Goal: Task Accomplishment & Management: Use online tool/utility

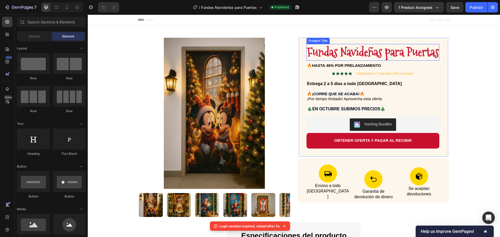
click at [353, 54] on h1 "Fundas Navideñas para Puertas" at bounding box center [372, 52] width 133 height 17
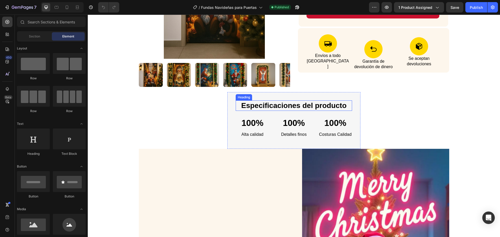
scroll to position [52, 0]
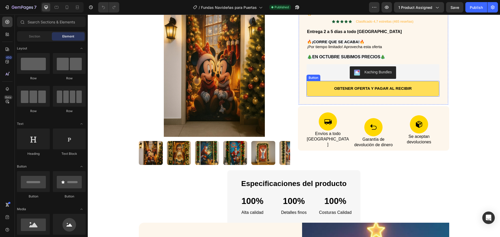
click at [312, 89] on button "OBTENER OFERTA Y PAGAR AL RECIBIR" at bounding box center [372, 89] width 133 height 16
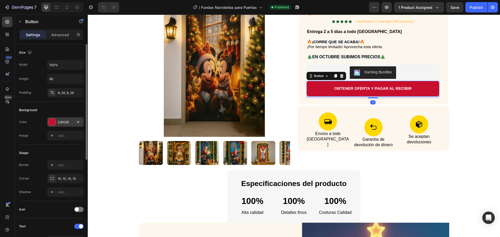
click at [64, 119] on div "C8102E" at bounding box center [65, 121] width 36 height 9
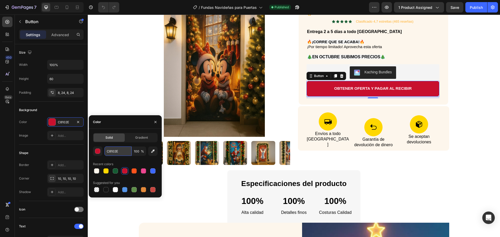
click at [122, 150] on input "C8102E" at bounding box center [117, 150] width 27 height 9
click at [317, 74] on div "Button" at bounding box center [319, 76] width 12 height 5
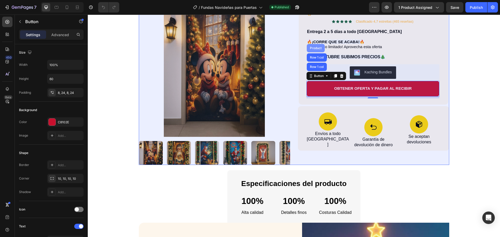
click at [311, 48] on div "Product" at bounding box center [316, 48] width 14 height 3
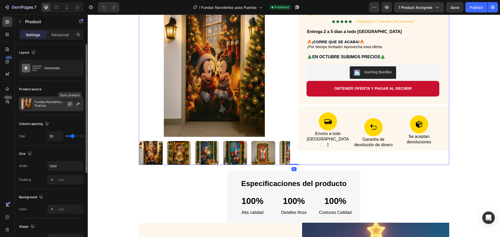
click at [71, 103] on icon "button" at bounding box center [69, 103] width 3 height 2
click at [79, 103] on icon "button" at bounding box center [78, 104] width 3 height 3
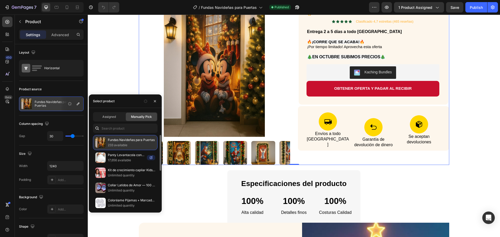
click at [115, 143] on p "233 available" at bounding box center [131, 145] width 47 height 5
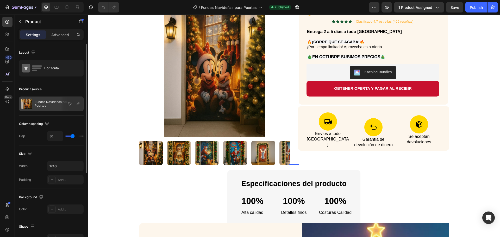
click at [48, 103] on p "Fundas Navideñas para Puertas" at bounding box center [58, 103] width 47 height 7
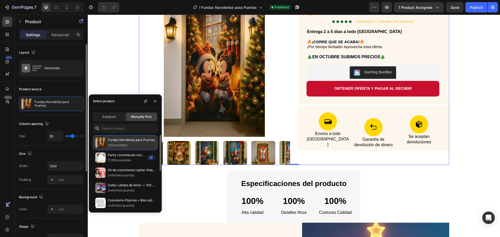
click at [124, 146] on p "233 available" at bounding box center [131, 145] width 47 height 5
click at [124, 141] on p "Fundas Navideñas para Puertas" at bounding box center [131, 139] width 47 height 5
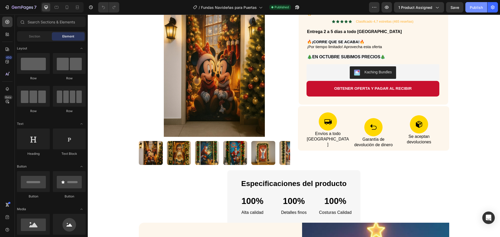
click at [471, 6] on div "Publish" at bounding box center [475, 7] width 13 height 5
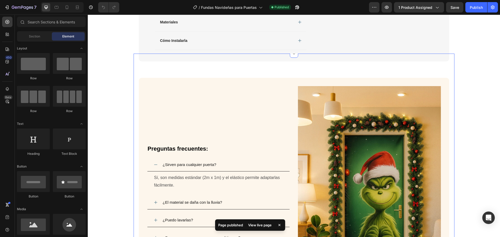
scroll to position [624, 0]
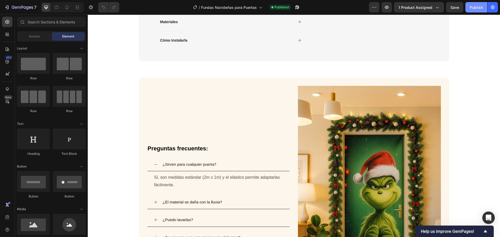
click at [470, 10] on button "Publish" at bounding box center [476, 7] width 22 height 10
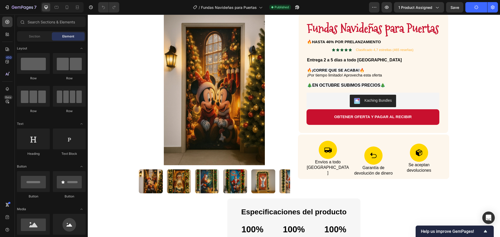
scroll to position [0, 0]
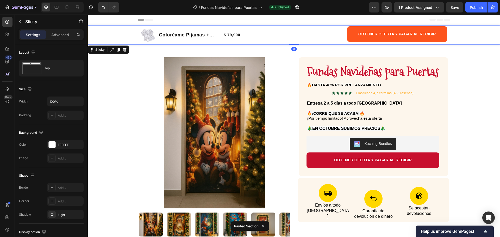
click at [131, 31] on div "Product Images Coloréame Pijamas + Marcadores Gratis Product Title $ 79,900 Pro…" at bounding box center [294, 35] width 412 height 20
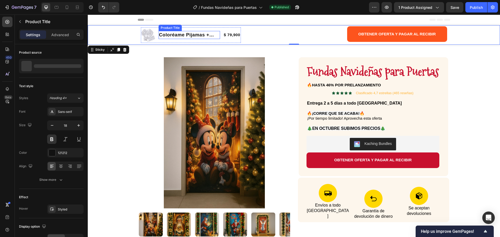
click at [161, 28] on div "Coloréame Pijamas + Marcadores Gratis Product Title" at bounding box center [189, 35] width 62 height 16
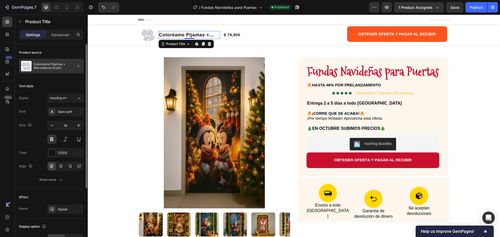
click at [75, 66] on div at bounding box center [76, 66] width 15 height 15
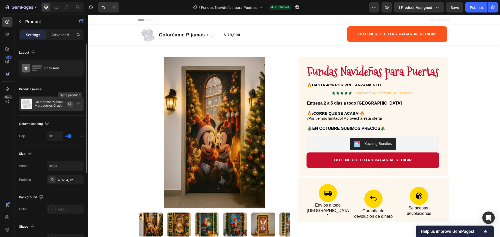
click at [69, 103] on icon "button" at bounding box center [70, 104] width 4 height 4
click at [0, 0] on icon "button" at bounding box center [0, 0] width 0 height 0
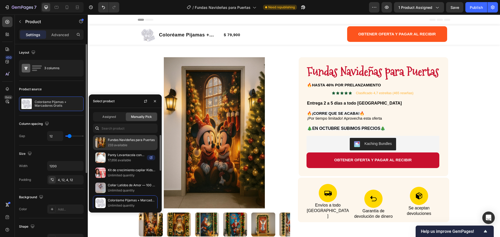
click at [131, 143] on p "233 available" at bounding box center [131, 145] width 47 height 5
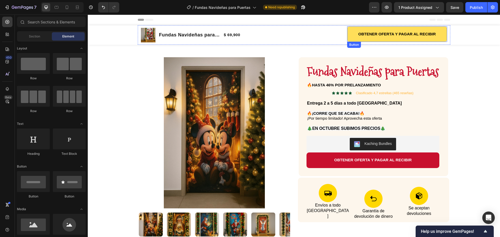
click at [351, 35] on button "OBTENER OFERTA Y PAGAR AL RECIBIR" at bounding box center [397, 34] width 100 height 16
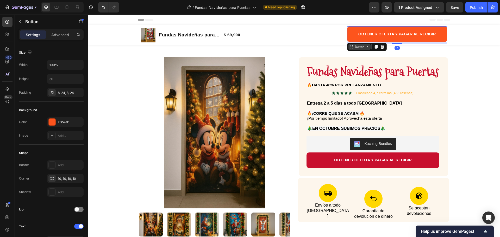
click at [356, 45] on div "Button" at bounding box center [359, 46] width 12 height 5
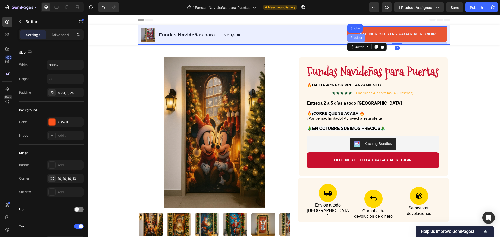
click at [354, 37] on div "Product" at bounding box center [356, 37] width 14 height 3
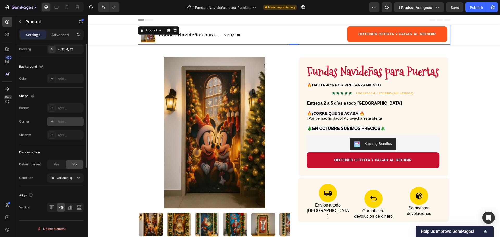
scroll to position [27, 0]
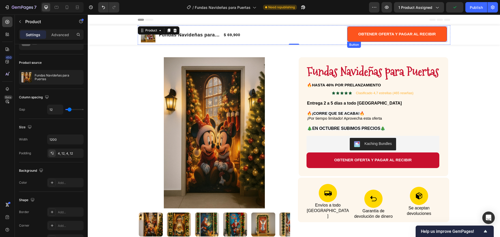
click at [352, 43] on div "Button" at bounding box center [354, 45] width 14 height 6
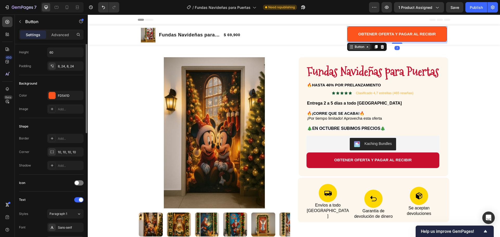
scroll to position [0, 0]
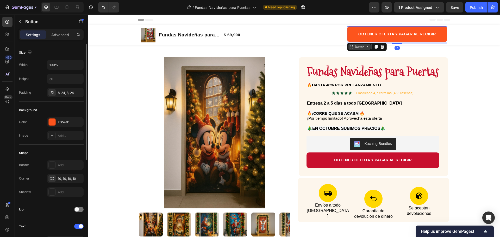
click at [355, 47] on div "Button" at bounding box center [359, 46] width 12 height 5
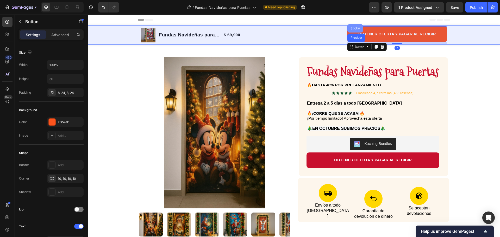
click at [353, 29] on div "Sticky" at bounding box center [354, 28] width 11 height 3
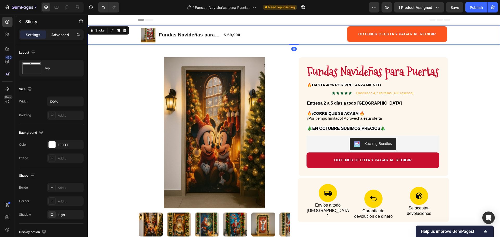
click at [57, 35] on p "Advanced" at bounding box center [60, 34] width 18 height 5
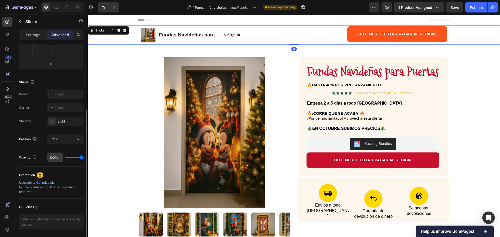
scroll to position [122, 0]
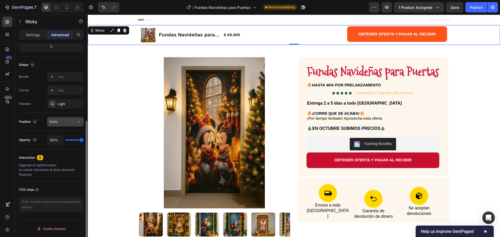
click at [65, 119] on button "Static" at bounding box center [65, 121] width 36 height 9
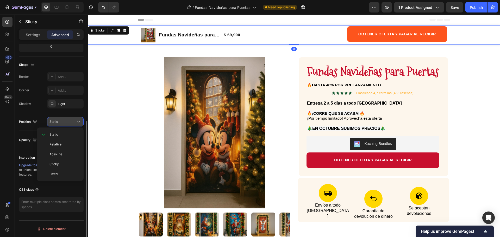
click at [65, 119] on button "Static" at bounding box center [65, 121] width 36 height 9
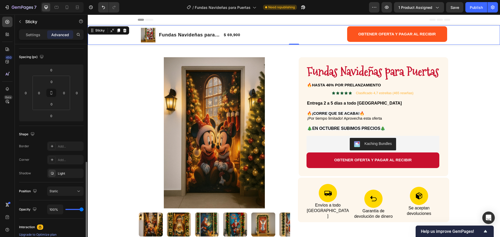
scroll to position [104, 0]
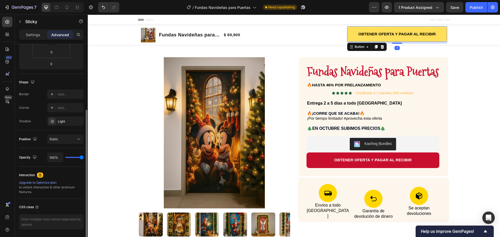
click at [350, 37] on button "OBTENER OFERTA Y PAGAR AL RECIBIR" at bounding box center [397, 34] width 100 height 16
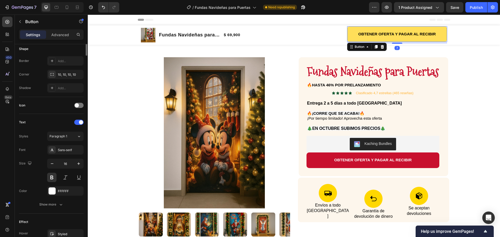
scroll to position [0, 0]
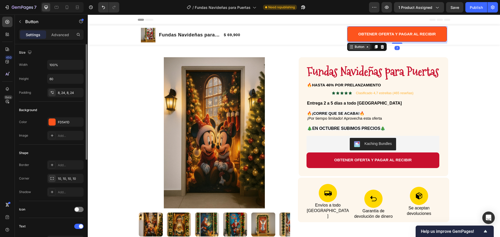
click at [354, 45] on div "Button" at bounding box center [359, 46] width 12 height 5
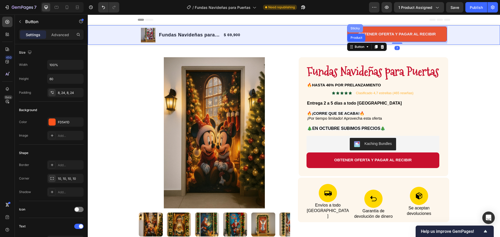
click at [351, 29] on div "Sticky" at bounding box center [354, 28] width 11 height 3
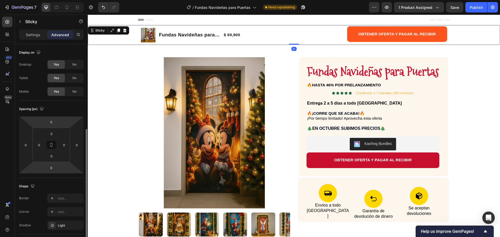
scroll to position [52, 0]
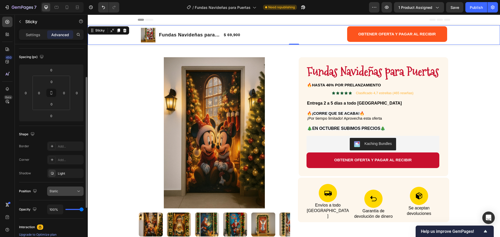
click at [53, 190] on span "Static" at bounding box center [53, 191] width 9 height 4
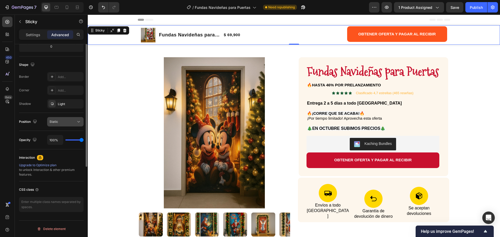
scroll to position [0, 0]
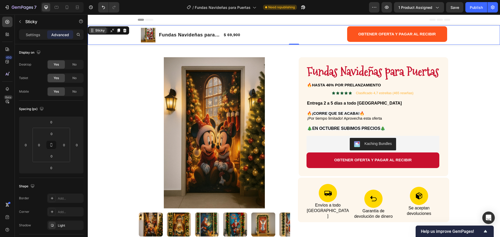
click at [97, 29] on div "Sticky" at bounding box center [99, 30] width 11 height 5
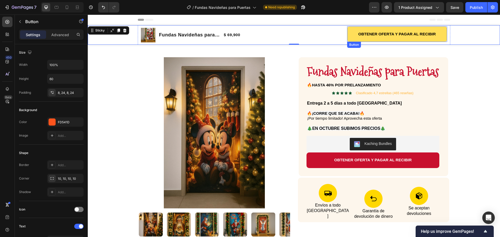
click at [349, 32] on button "OBTENER OFERTA Y PAGAR AL RECIBIR" at bounding box center [397, 34] width 100 height 16
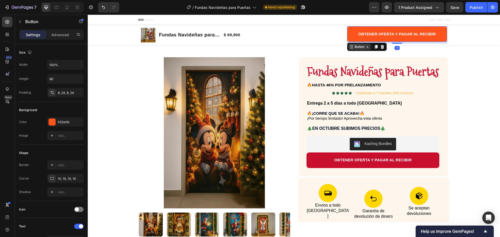
click at [354, 46] on div "Button" at bounding box center [359, 46] width 12 height 5
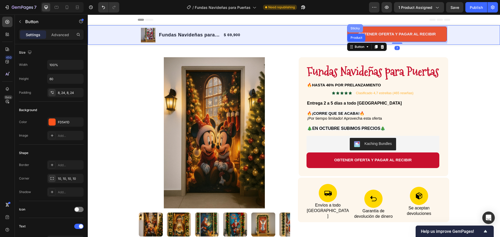
click at [349, 27] on div "Sticky" at bounding box center [354, 28] width 11 height 3
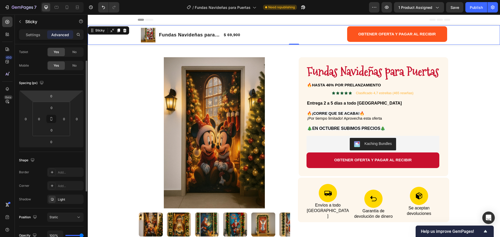
scroll to position [78, 0]
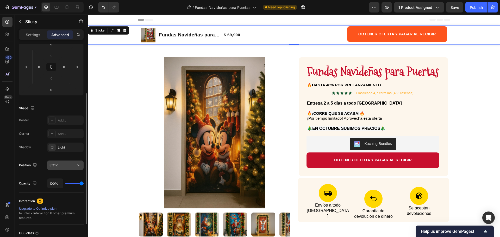
click at [62, 165] on div "Static" at bounding box center [62, 165] width 27 height 5
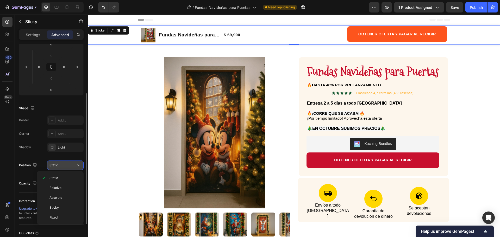
click at [62, 165] on div "Static" at bounding box center [62, 165] width 27 height 5
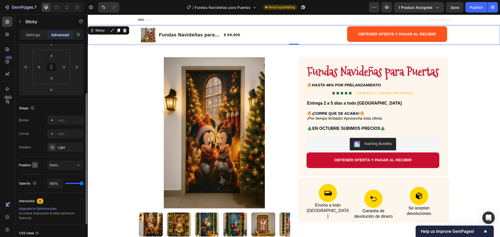
scroll to position [122, 0]
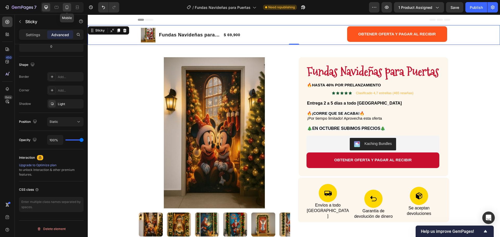
click at [63, 9] on div at bounding box center [67, 7] width 8 height 8
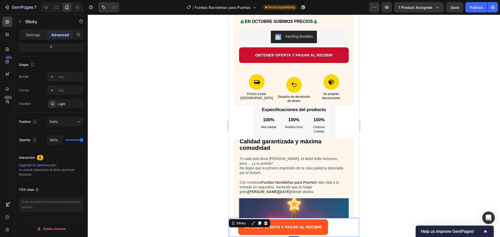
scroll to position [185, 0]
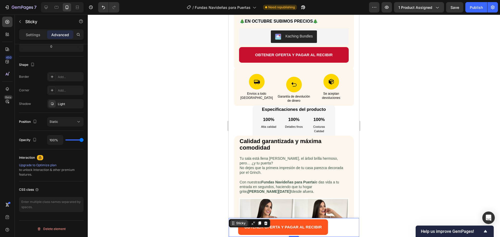
click at [233, 221] on div "Sticky" at bounding box center [239, 223] width 18 height 6
click at [239, 223] on div "Sticky" at bounding box center [240, 223] width 11 height 5
click at [68, 121] on div "Static" at bounding box center [62, 121] width 27 height 5
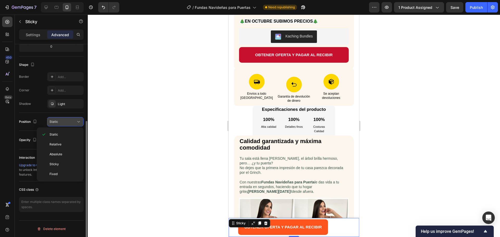
click at [68, 121] on div "Static" at bounding box center [62, 121] width 27 height 5
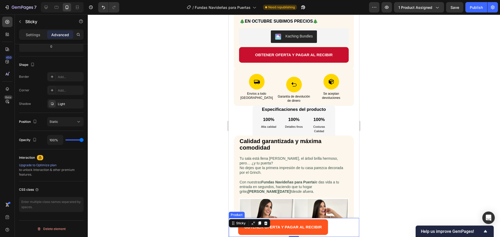
click at [232, 232] on div "Product Images Fundas Navideñas para Puertas Product Title $ 69,900 Product Pri…" at bounding box center [231, 227] width 6 height 16
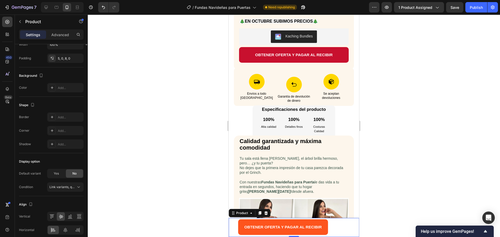
scroll to position [0, 0]
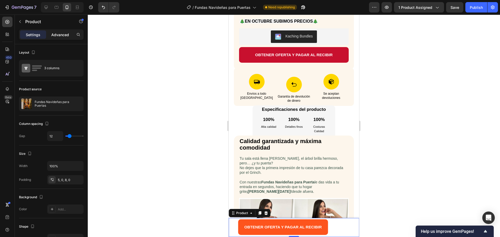
click at [64, 33] on p "Advanced" at bounding box center [60, 34] width 18 height 5
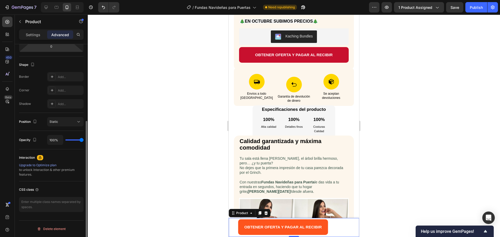
scroll to position [122, 0]
click at [64, 119] on div "Static" at bounding box center [62, 121] width 27 height 5
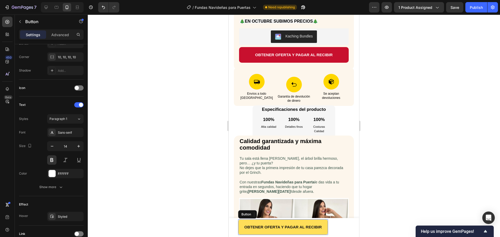
click at [316, 221] on button "OBTENER OFERTA Y PAGAR AL RECIBIR" at bounding box center [283, 227] width 90 height 16
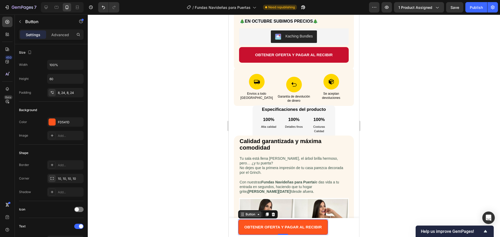
click at [252, 212] on div "Button" at bounding box center [250, 214] width 22 height 6
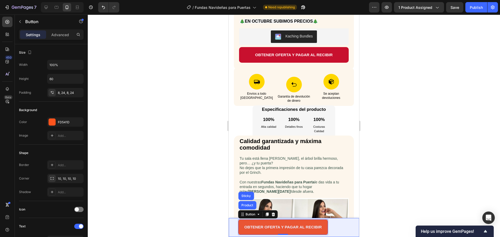
drag, startPoint x: 246, startPoint y: 196, endPoint x: 244, endPoint y: 194, distance: 3.3
click at [246, 196] on div "Sticky" at bounding box center [245, 195] width 11 height 3
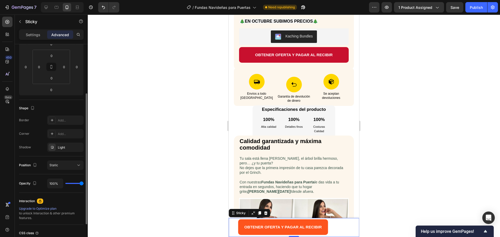
scroll to position [104, 0]
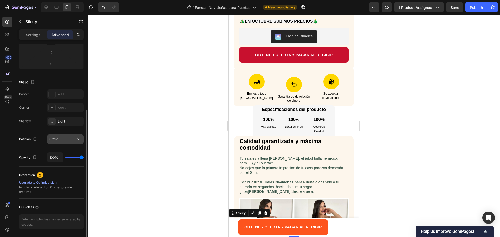
click at [68, 142] on div "Static" at bounding box center [65, 139] width 32 height 5
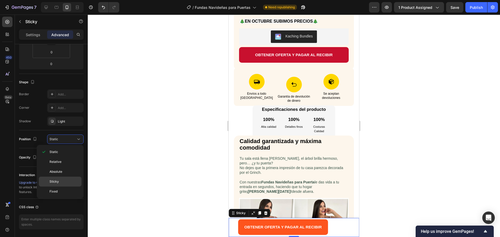
click at [59, 183] on p "Sticky" at bounding box center [64, 181] width 30 height 5
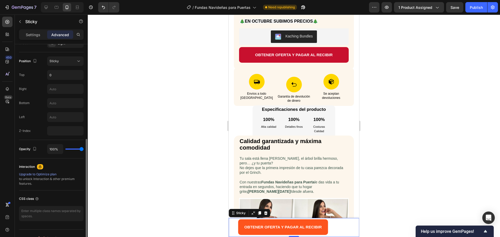
scroll to position [130, 0]
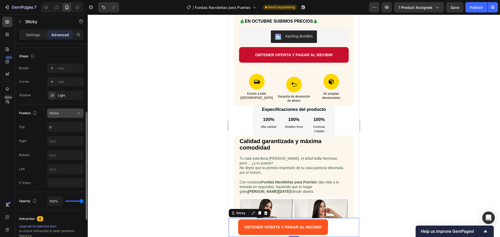
click at [71, 110] on button "Sticky" at bounding box center [65, 112] width 36 height 9
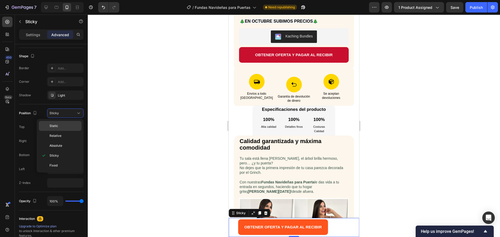
click at [70, 123] on div "Static" at bounding box center [60, 126] width 43 height 10
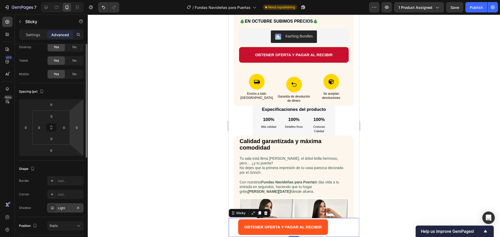
scroll to position [0, 0]
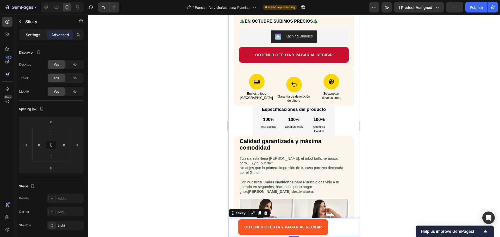
click at [39, 35] on p "Settings" at bounding box center [33, 34] width 15 height 5
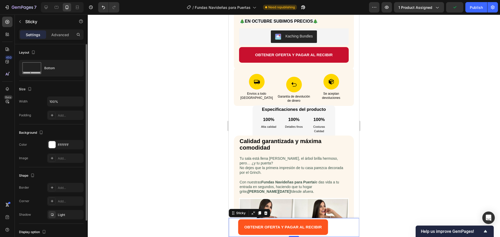
scroll to position [37, 0]
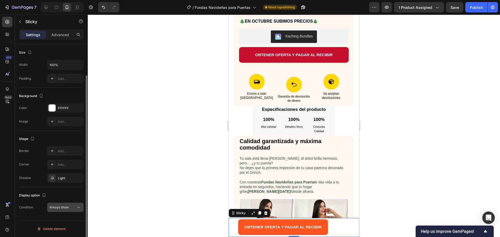
click at [68, 208] on span "Always show" at bounding box center [58, 207] width 19 height 4
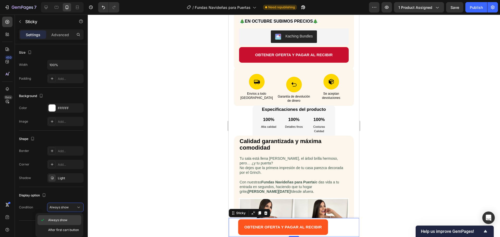
click at [68, 220] on p "Always show" at bounding box center [63, 220] width 31 height 5
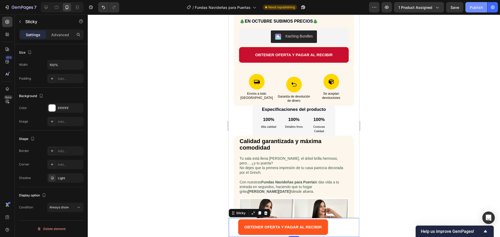
click at [477, 9] on div "Publish" at bounding box center [475, 7] width 13 height 5
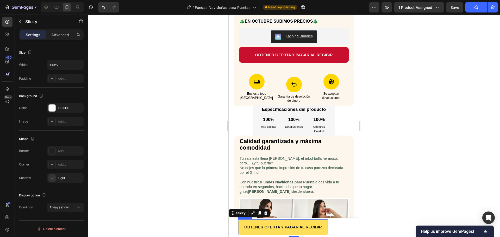
click at [241, 227] on button "OBTENER OFERTA Y PAGAR AL RECIBIR" at bounding box center [283, 227] width 90 height 16
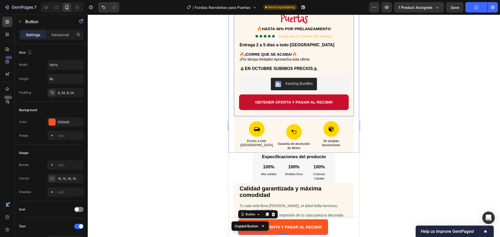
scroll to position [133, 0]
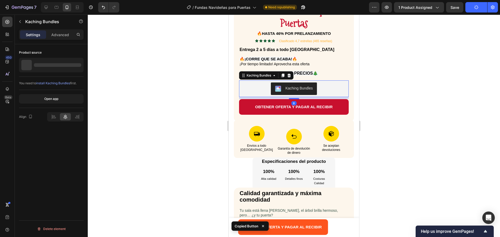
click at [330, 96] on div "Kaching Bundles" at bounding box center [294, 88] width 110 height 17
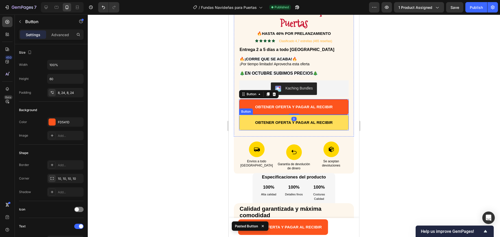
click at [323, 118] on button "OBTENER OFERTA Y PAGAR AL RECIBIR" at bounding box center [294, 123] width 110 height 16
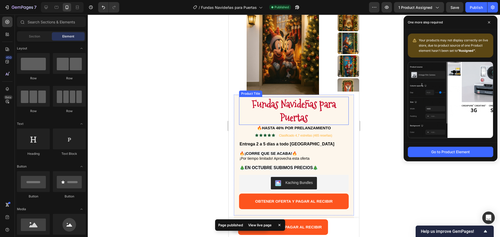
scroll to position [130, 0]
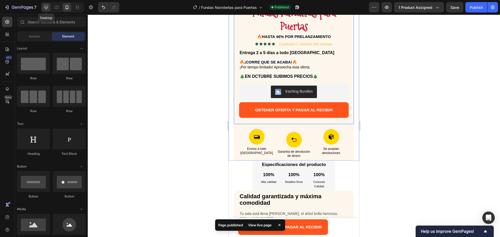
click at [46, 5] on icon at bounding box center [45, 7] width 5 height 5
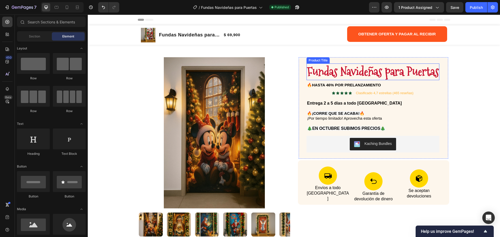
click at [321, 70] on h1 "Fundas Navideñas para Puertas" at bounding box center [372, 71] width 133 height 17
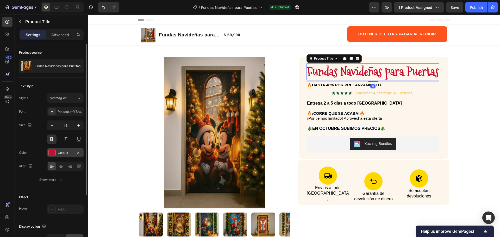
click at [66, 151] on div "C8102E" at bounding box center [65, 153] width 15 height 5
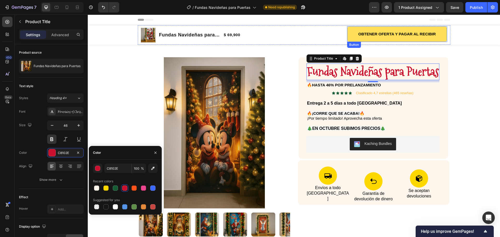
click at [348, 35] on button "OBTENER OFERTA Y PAGAR AL RECIBIR" at bounding box center [397, 34] width 100 height 16
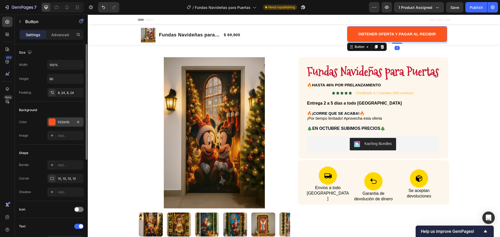
click at [66, 122] on div "FD541D" at bounding box center [65, 122] width 15 height 5
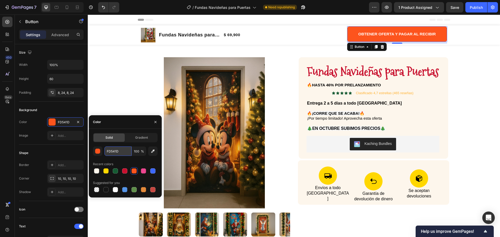
click at [113, 154] on input "FD541D" at bounding box center [117, 150] width 27 height 9
paste input "C8102E"
type input "C8102E"
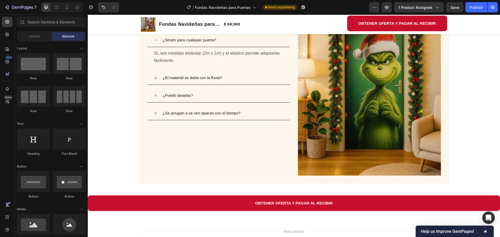
scroll to position [821, 0]
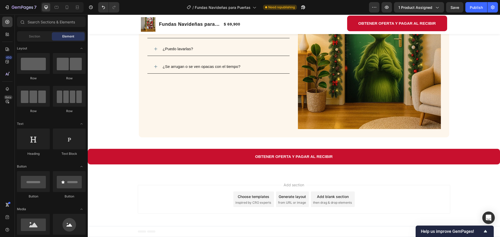
drag, startPoint x: 456, startPoint y: 176, endPoint x: 456, endPoint y: 190, distance: 13.8
click at [65, 10] on div at bounding box center [67, 7] width 8 height 8
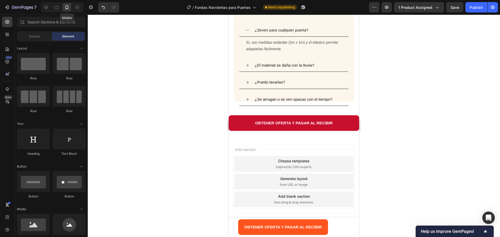
scroll to position [652, 0]
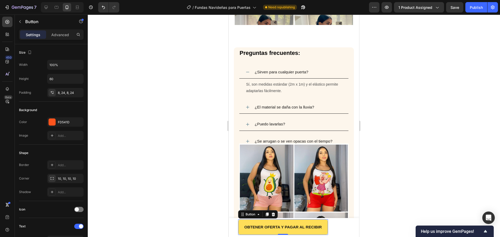
click at [257, 221] on button "OBTENER OFERTA Y PAGAR AL RECIBIR" at bounding box center [283, 227] width 90 height 16
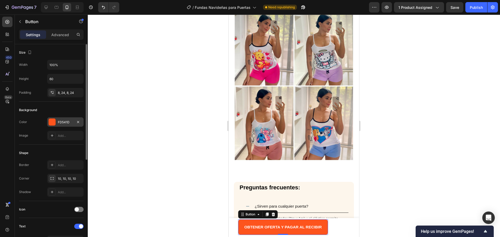
click at [65, 123] on div "FD541D" at bounding box center [65, 122] width 15 height 5
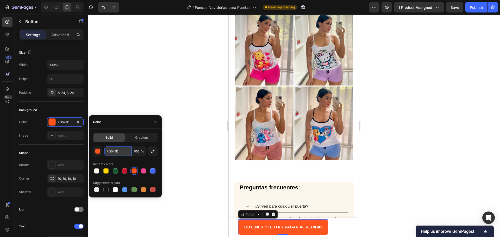
click at [115, 150] on input "FD541D" at bounding box center [117, 150] width 27 height 9
paste input "C8102E"
type input "C8102E"
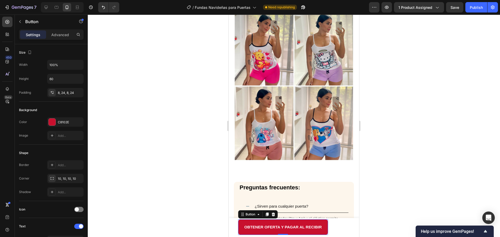
click at [436, 160] on div at bounding box center [294, 126] width 412 height 222
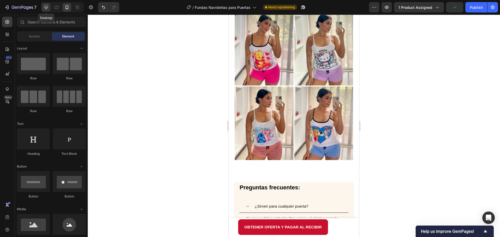
click at [45, 7] on icon at bounding box center [45, 7] width 5 height 5
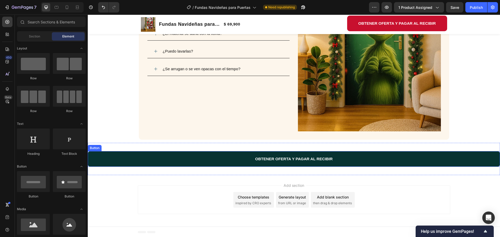
scroll to position [819, 0]
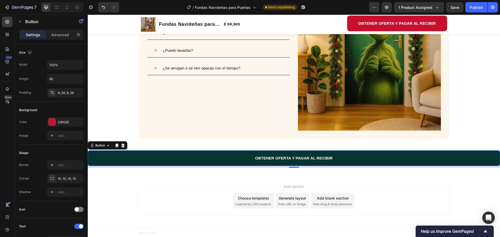
click at [307, 153] on button "OBTENER OFERTA Y PAGAR AL RECIBIR" at bounding box center [294, 158] width 412 height 16
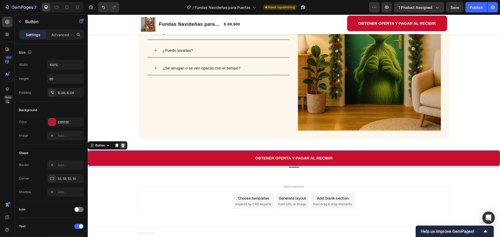
click at [123, 145] on icon at bounding box center [122, 146] width 3 height 4
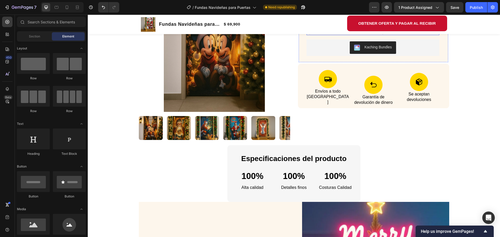
scroll to position [104, 0]
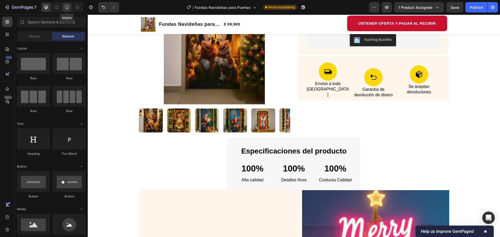
click at [65, 8] on icon at bounding box center [66, 7] width 5 height 5
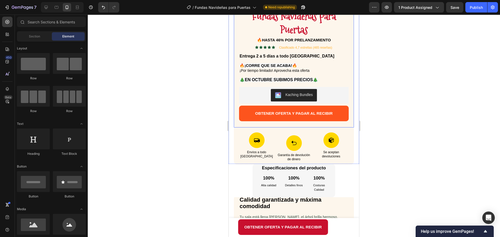
scroll to position [130, 0]
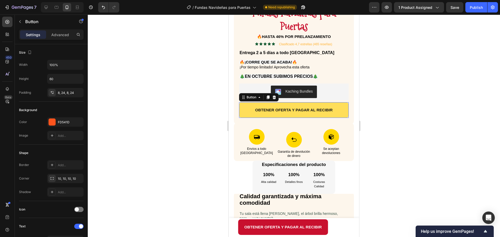
click at [333, 105] on button "OBTENER OFERTA Y PAGAR AL RECIBIR" at bounding box center [294, 110] width 110 height 16
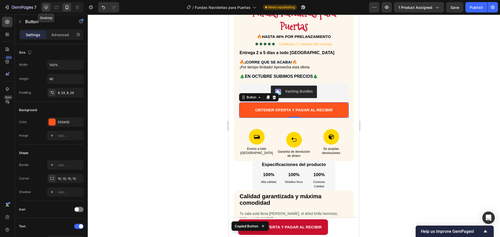
drag, startPoint x: 49, startPoint y: 8, endPoint x: 174, endPoint y: 73, distance: 140.6
click at [49, 8] on div at bounding box center [46, 7] width 8 height 8
type input "Auto"
type input "16"
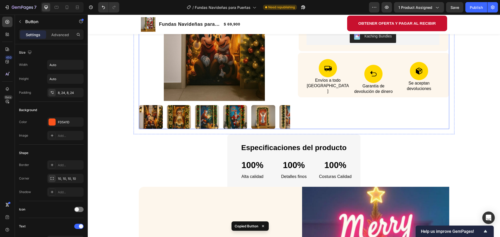
scroll to position [34, 0]
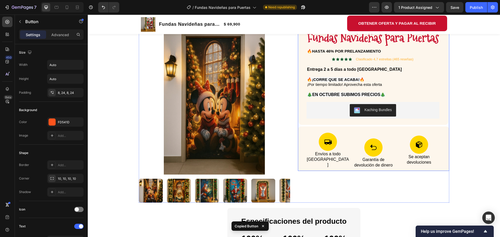
click at [361, 125] on div "Fundas Navideñas para Puertas Product Title 🔥HASTA 46% POR PRELANZAMIENTO Text …" at bounding box center [373, 97] width 151 height 148
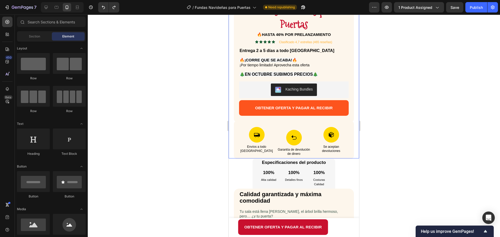
scroll to position [102, 0]
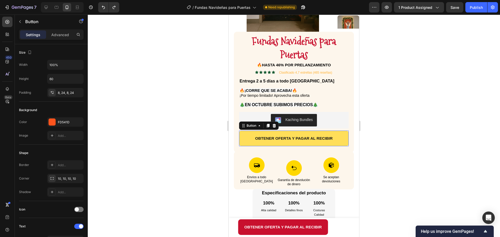
click at [254, 133] on button "OBTENER OFERTA Y PAGAR AL RECIBIR" at bounding box center [294, 139] width 110 height 16
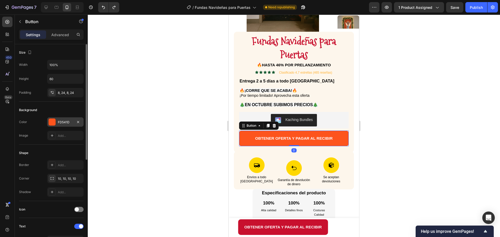
click at [60, 123] on div "FD541D" at bounding box center [65, 122] width 15 height 5
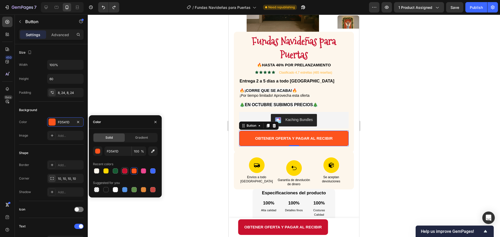
click at [127, 170] on div at bounding box center [124, 170] width 5 height 5
type input "C8102E"
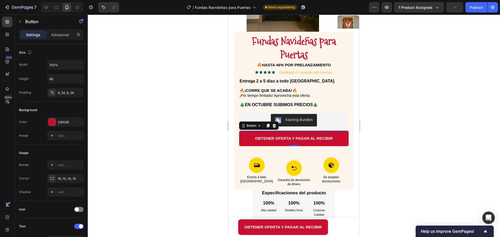
click at [401, 139] on div at bounding box center [294, 126] width 412 height 222
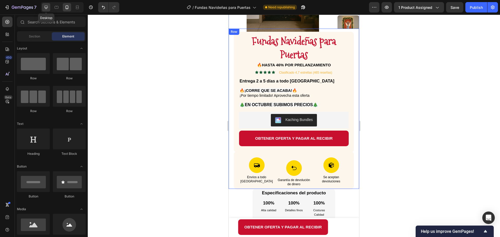
click at [48, 7] on icon at bounding box center [45, 7] width 5 height 5
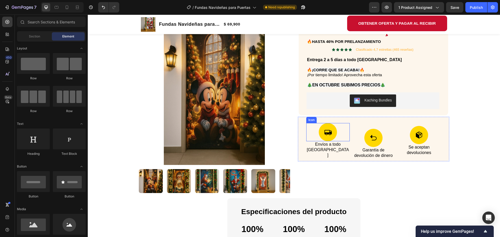
scroll to position [24, 0]
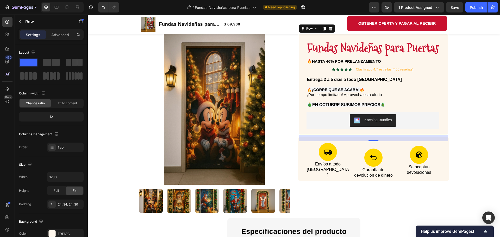
click at [347, 132] on div "Fundas Navideñas para Puertas Product Title 🔥HASTA 46% POR PRELANZAMIENTO Text …" at bounding box center [372, 84] width 149 height 101
click at [347, 131] on div "Fundas Navideñas para Puertas Product Title 🔥HASTA 46% POR PRELANZAMIENTO Text …" at bounding box center [372, 84] width 149 height 101
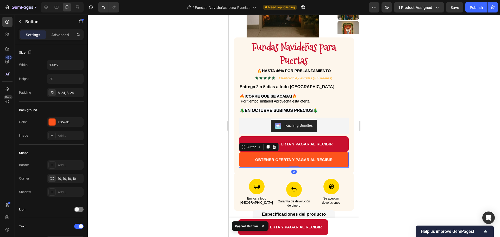
scroll to position [101, 0]
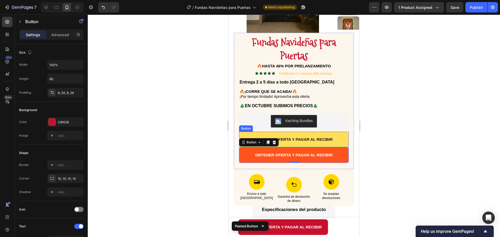
click at [332, 133] on button "OBTENER OFERTA Y PAGAR AL RECIBIR" at bounding box center [294, 140] width 110 height 16
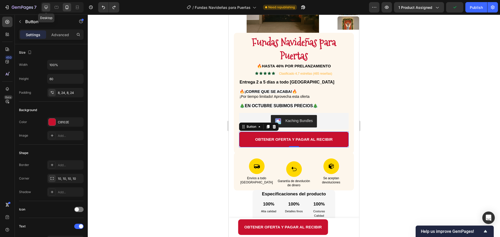
click at [47, 6] on icon at bounding box center [45, 7] width 5 height 5
type input "Auto"
type input "16"
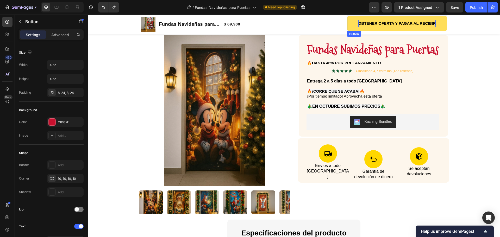
scroll to position [4, 0]
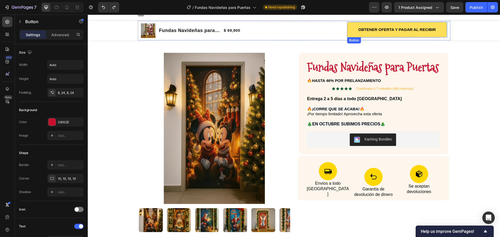
click at [349, 24] on button "OBTENER OFERTA Y PAGAR AL RECIBIR" at bounding box center [397, 30] width 100 height 16
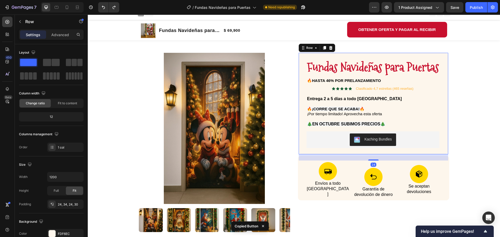
click at [344, 149] on div "Fundas Navideñas para Puertas Product Title 🔥HASTA 46% POR PRELANZAMIENTO Text …" at bounding box center [372, 103] width 149 height 101
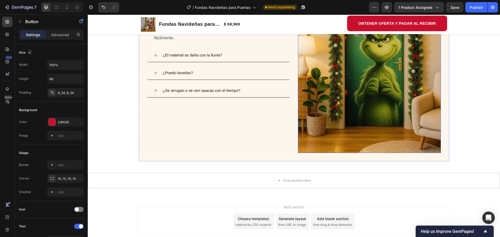
scroll to position [819, 0]
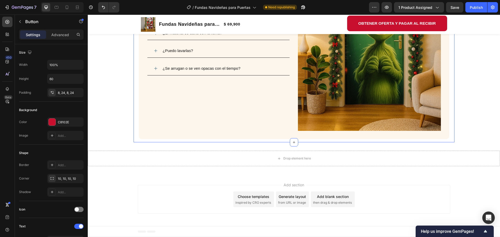
click at [280, 141] on div "ADQUIRIR OFERTA Button Preguntas frecuentes: Heading ¿Sirven para cualquier pue…" at bounding box center [293, 13] width 321 height 258
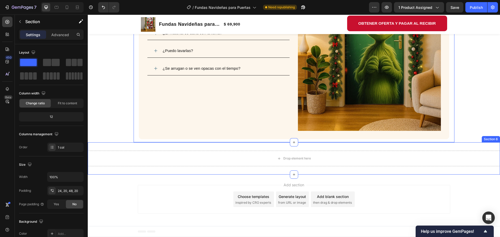
click at [280, 146] on div "Drop element here Section 6" at bounding box center [294, 158] width 412 height 32
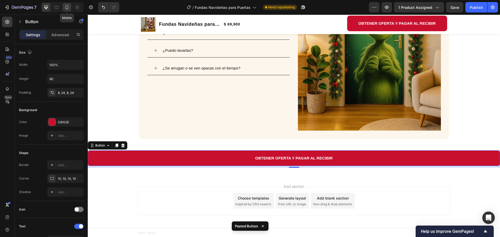
click at [65, 5] on icon at bounding box center [66, 7] width 5 height 5
type input "14"
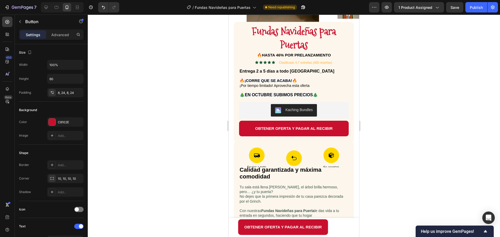
scroll to position [107, 0]
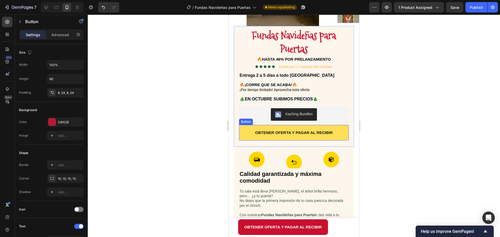
click at [285, 128] on button "OBTENER OFERTA Y PAGAR AL RECIBIR" at bounding box center [294, 133] width 110 height 16
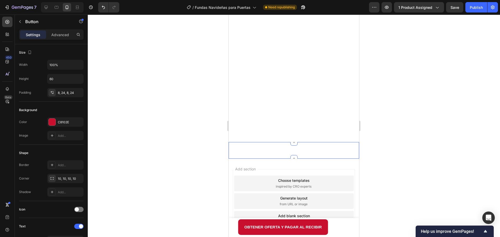
scroll to position [797, 0]
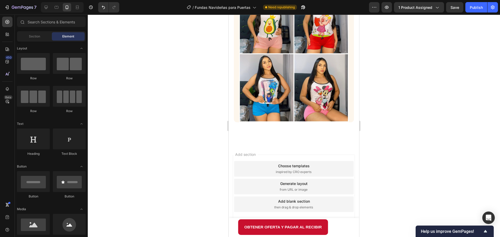
click at [291, 144] on div "Add section Choose templates inspired by CRO experts Generate layout from URL o…" at bounding box center [293, 187] width 130 height 87
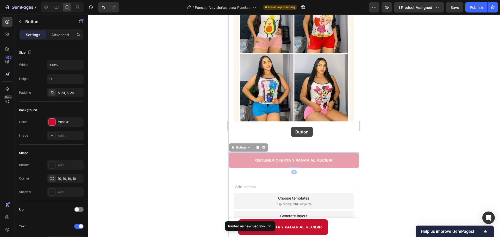
drag, startPoint x: 291, startPoint y: 149, endPoint x: 291, endPoint y: 127, distance: 22.4
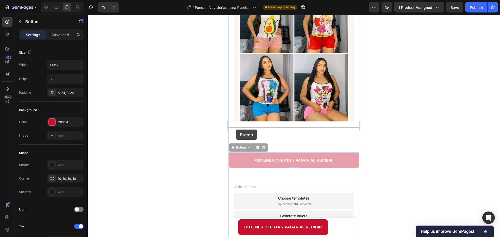
drag, startPoint x: 231, startPoint y: 142, endPoint x: 235, endPoint y: 130, distance: 13.2
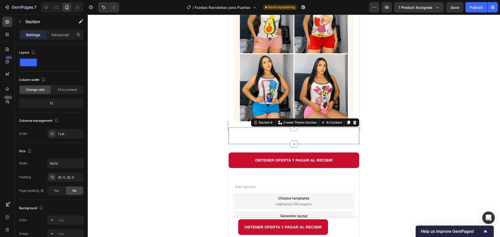
click at [262, 132] on div "OBTENER OFERTA Y PAGAR AL RECIBIR Button Section 6 You can create reusable sect…" at bounding box center [293, 135] width 130 height 17
click at [418, 141] on div at bounding box center [294, 126] width 412 height 222
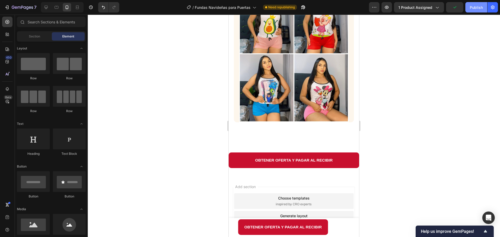
click at [476, 5] on div "Publish" at bounding box center [475, 7] width 13 height 5
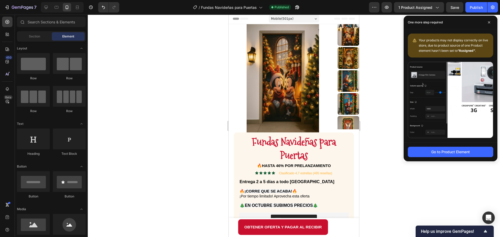
scroll to position [0, 0]
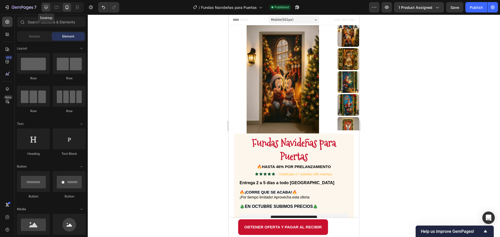
drag, startPoint x: 46, startPoint y: 7, endPoint x: 207, endPoint y: 63, distance: 171.3
click at [46, 7] on icon at bounding box center [45, 7] width 5 height 5
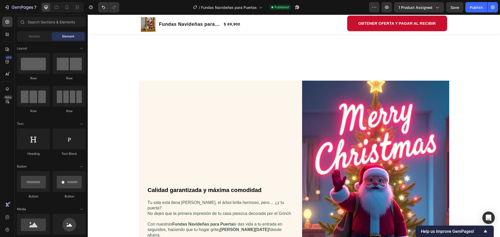
scroll to position [312, 0]
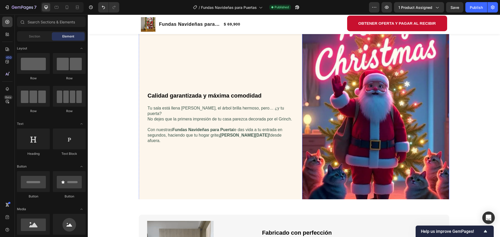
click at [380, 91] on img at bounding box center [375, 109] width 147 height 254
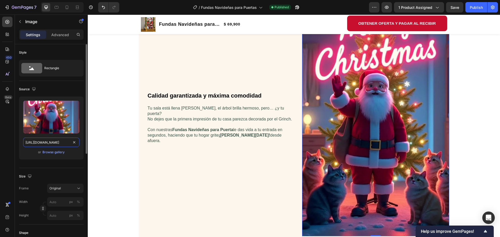
click at [58, 143] on input "[URL][DOMAIN_NAME]" at bounding box center [51, 142] width 56 height 9
click at [69, 7] on icon at bounding box center [66, 7] width 5 height 5
type input "https://cdn.shopify.com/s/files/1/0891/1447/6907/files/gempages_552893940013990…"
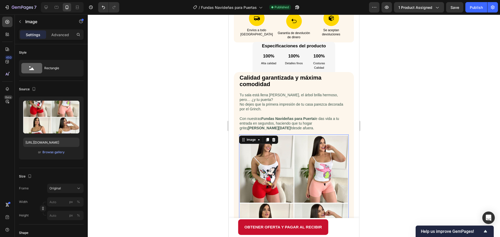
scroll to position [256, 0]
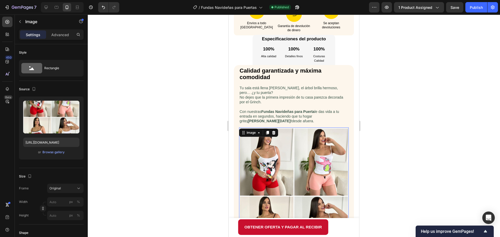
click at [269, 167] on img at bounding box center [294, 195] width 110 height 137
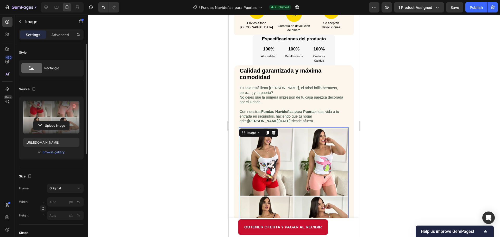
click at [74, 106] on icon "button" at bounding box center [74, 106] width 1 height 2
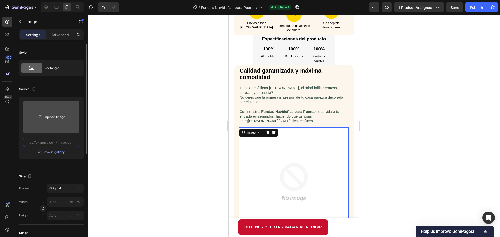
click at [49, 142] on input "text" at bounding box center [51, 142] width 56 height 9
paste input "[URL][DOMAIN_NAME]"
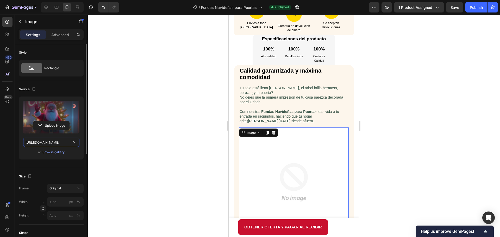
scroll to position [0, 163]
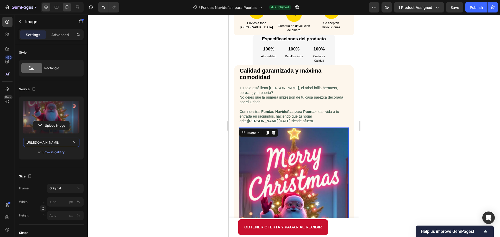
type input "[URL][DOMAIN_NAME]"
drag, startPoint x: 45, startPoint y: 6, endPoint x: 85, endPoint y: 35, distance: 48.9
click at [45, 6] on icon at bounding box center [45, 7] width 3 height 3
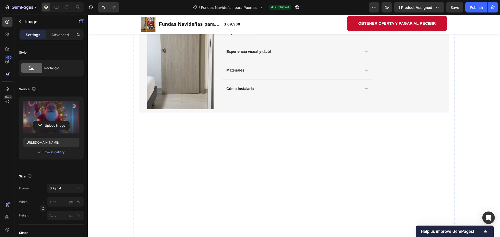
scroll to position [600, 0]
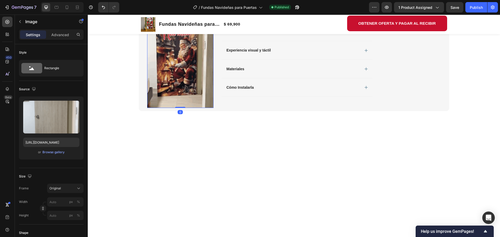
click at [166, 73] on img at bounding box center [180, 49] width 66 height 117
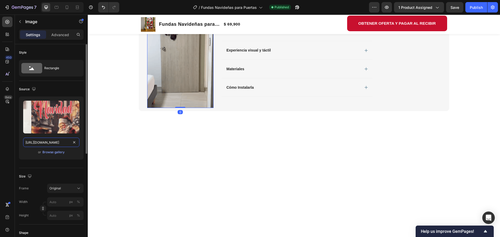
click at [59, 142] on input "https://cdn.shopify.com/s/files/1/0891/1447/6907/files/gempages_552893940013990…" at bounding box center [51, 142] width 56 height 9
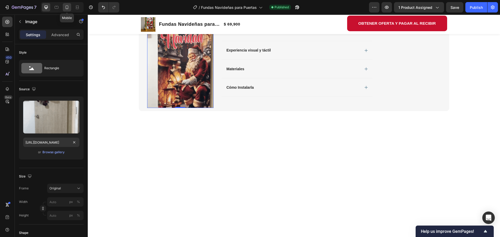
click at [65, 5] on icon at bounding box center [66, 7] width 5 height 5
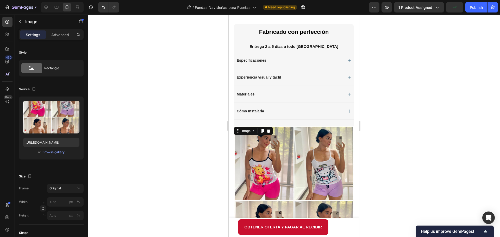
scroll to position [553, 0]
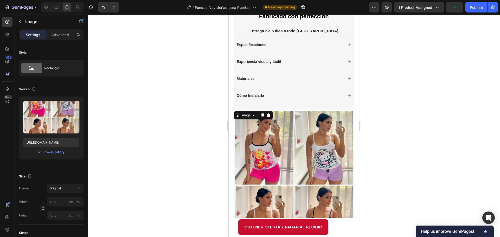
click at [271, 149] on img at bounding box center [294, 185] width 120 height 150
click at [58, 142] on input "https://cdn.shopify.com/s/files/1/0891/1447/6907/files/gempages_552893940013990…" at bounding box center [51, 142] width 56 height 9
paste input "ad7bf4c8-7677-4428-a65f-90102cd02fc0.gif"
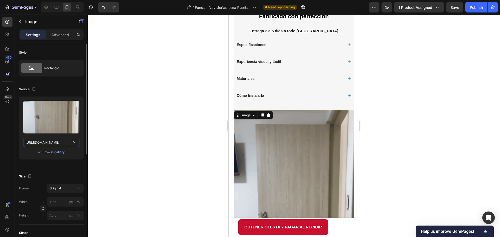
scroll to position [0, 158]
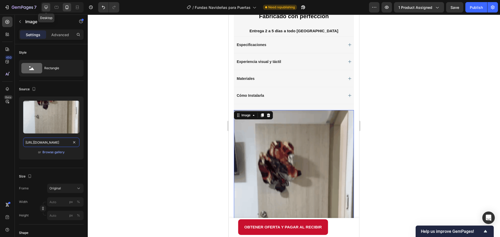
type input "https://cdn.shopify.com/s/files/1/0891/1447/6907/files/gempages_552893940013990…"
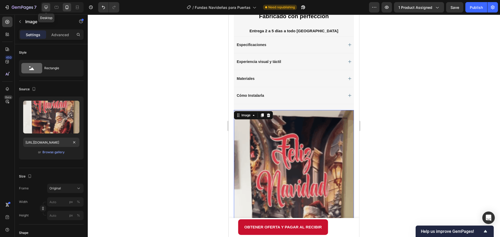
scroll to position [0, 0]
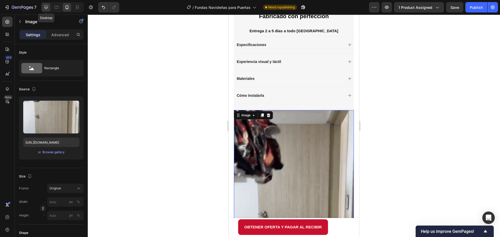
click at [46, 5] on icon at bounding box center [45, 7] width 5 height 5
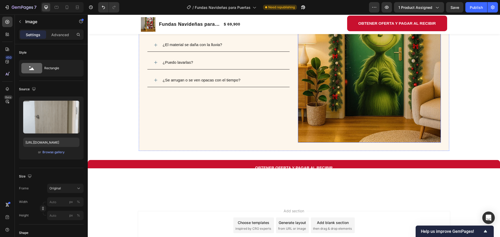
scroll to position [729, 0]
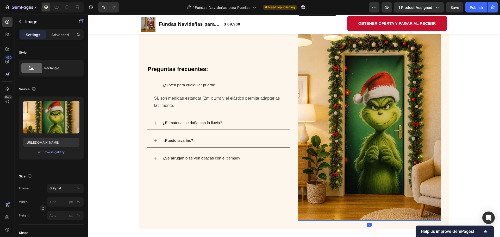
click at [351, 138] on img at bounding box center [369, 114] width 143 height 214
click at [49, 139] on input "[URL][DOMAIN_NAME]" at bounding box center [51, 142] width 56 height 9
click at [63, 9] on div at bounding box center [67, 7] width 8 height 8
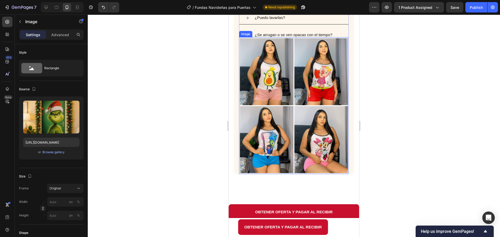
scroll to position [761, 0]
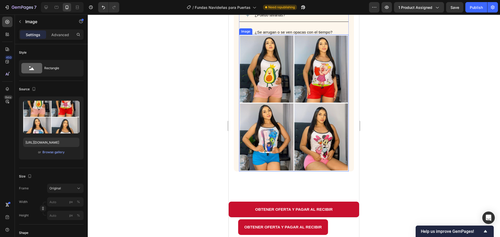
click at [280, 130] on img at bounding box center [294, 103] width 110 height 137
click at [43, 138] on input "https://cdn.shopify.com/s/files/1/0891/1447/6907/files/gempages_552893940013990…" at bounding box center [51, 142] width 56 height 9
paste input "7e1947e2-5c89-40bf-9b13-0ec95fa56230.webp"
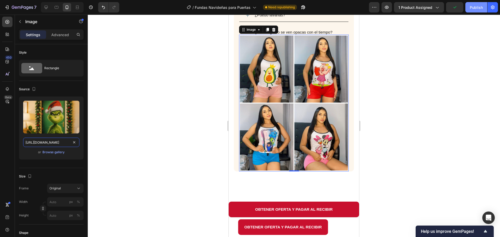
type input "[URL][DOMAIN_NAME]"
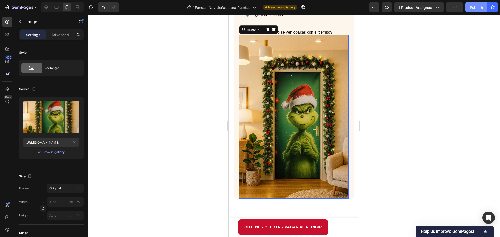
scroll to position [0, 0]
click at [472, 8] on div "Publish" at bounding box center [475, 7] width 13 height 5
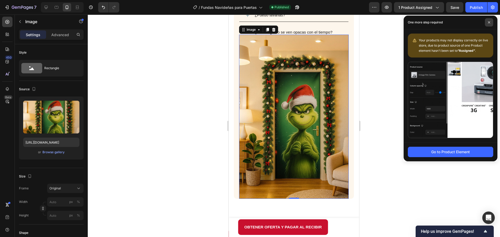
click at [489, 23] on icon at bounding box center [488, 22] width 3 height 3
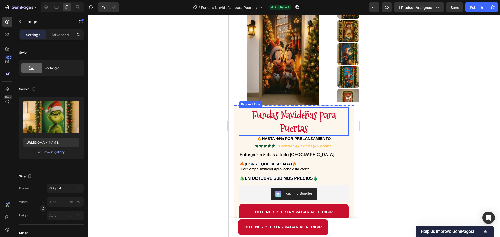
scroll to position [78, 0]
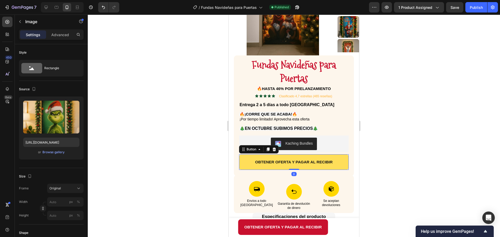
click at [244, 159] on button "OBTENER OFERTA Y PAGAR AL RECIBIR" at bounding box center [294, 162] width 110 height 16
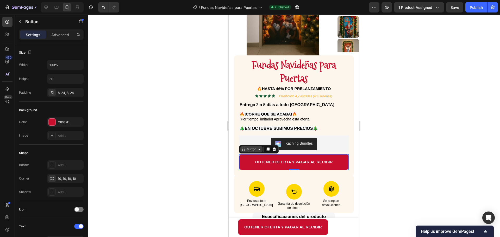
click at [254, 149] on div "Button" at bounding box center [251, 149] width 12 height 5
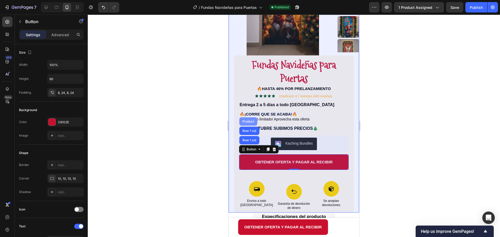
click at [249, 122] on div "Product" at bounding box center [248, 121] width 14 height 3
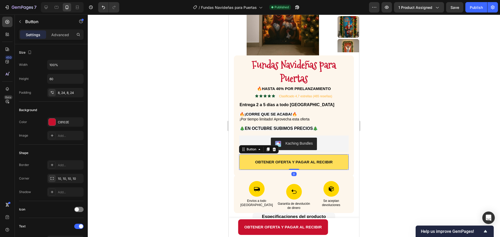
click at [240, 157] on button "OBTENER OFERTA Y PAGAR AL RECIBIR" at bounding box center [294, 162] width 110 height 16
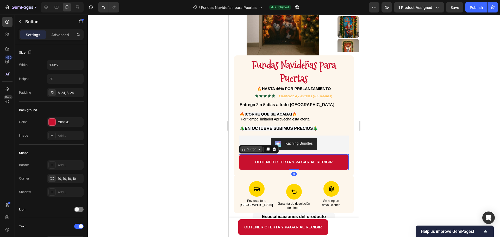
click at [244, 147] on div "Button" at bounding box center [251, 149] width 22 height 6
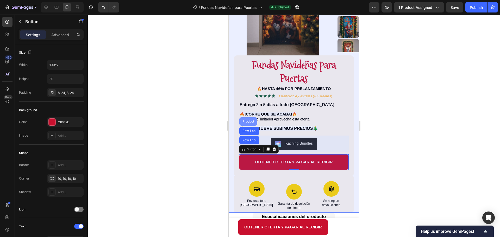
click at [246, 121] on div "Product" at bounding box center [248, 121] width 14 height 3
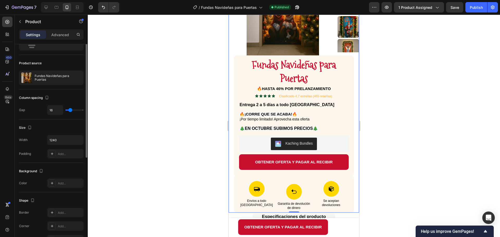
scroll to position [0, 0]
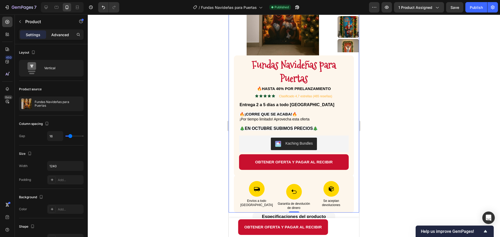
click at [60, 33] on p "Advanced" at bounding box center [60, 34] width 18 height 5
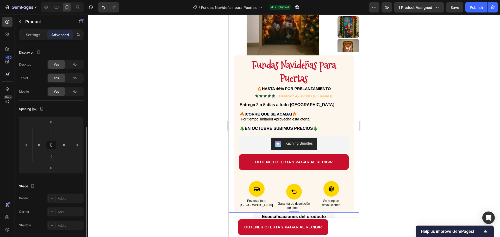
scroll to position [104, 0]
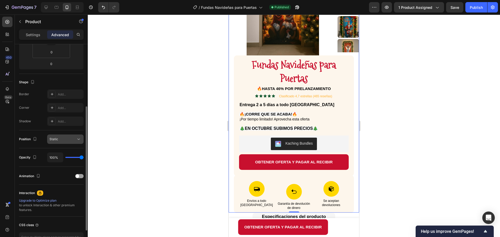
click at [68, 141] on div "Static" at bounding box center [62, 139] width 27 height 5
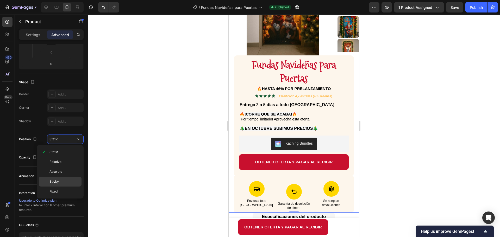
click at [61, 181] on p "Sticky" at bounding box center [64, 181] width 30 height 5
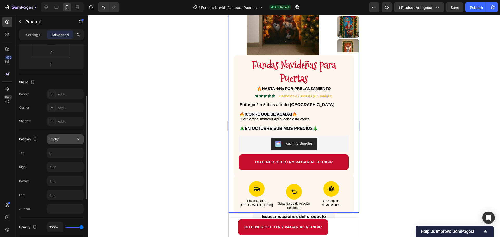
click at [68, 137] on div "Sticky" at bounding box center [62, 139] width 27 height 5
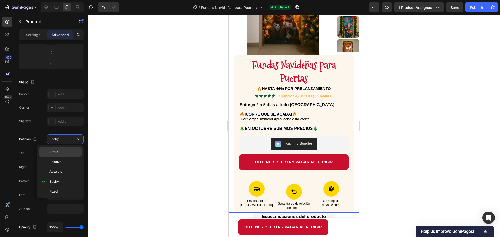
click at [63, 151] on p "Static" at bounding box center [64, 152] width 30 height 5
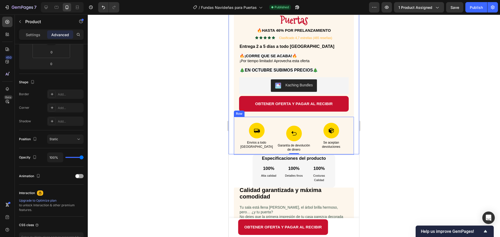
scroll to position [182, 0]
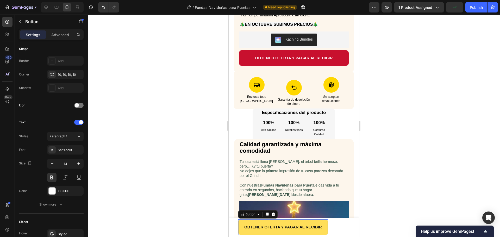
click at [240, 227] on button "OBTENER OFERTA Y PAGAR AL RECIBIR" at bounding box center [283, 227] width 90 height 16
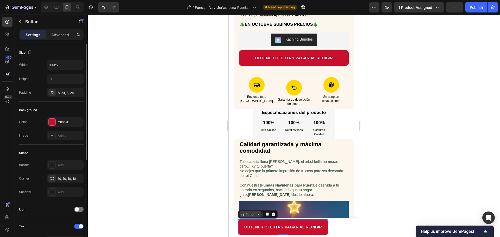
click at [248, 212] on div "Button" at bounding box center [250, 214] width 12 height 5
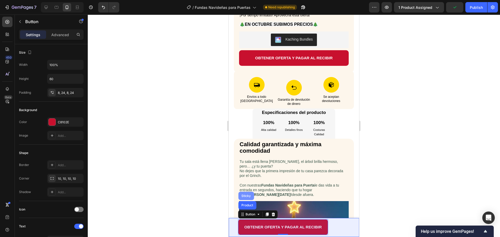
click at [246, 196] on div "Sticky" at bounding box center [245, 195] width 11 height 3
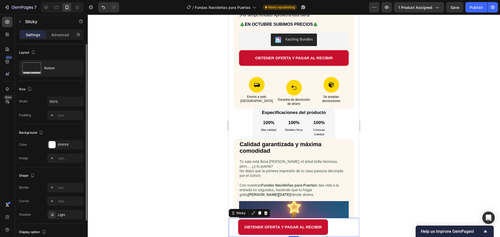
scroll to position [37, 0]
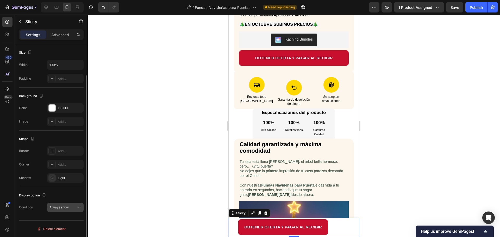
click at [65, 206] on span "Always show" at bounding box center [58, 207] width 19 height 4
click at [186, 201] on div at bounding box center [294, 126] width 412 height 222
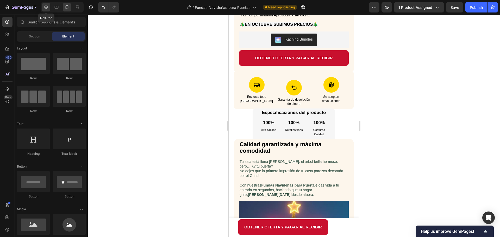
click at [45, 6] on icon at bounding box center [45, 7] width 5 height 5
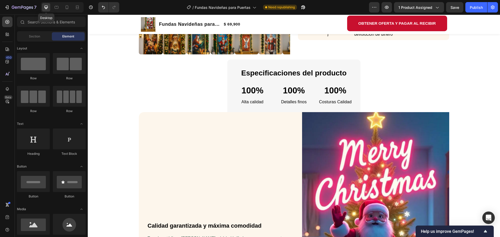
scroll to position [169, 0]
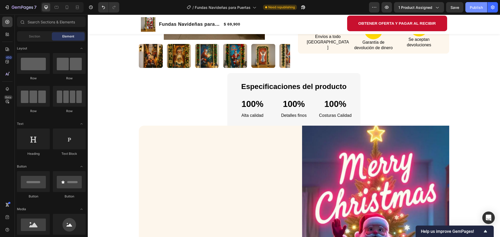
click at [479, 8] on div "Publish" at bounding box center [475, 7] width 13 height 5
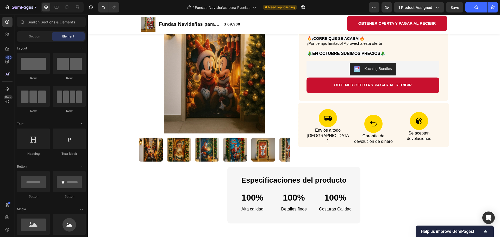
scroll to position [78, 0]
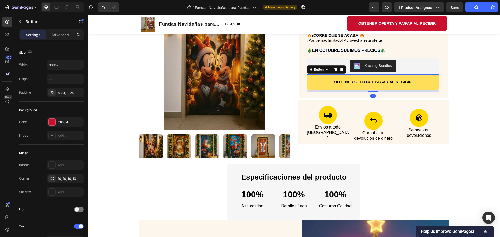
click at [312, 79] on button "OBTENER OFERTA Y PAGAR AL RECIBIR" at bounding box center [372, 82] width 133 height 16
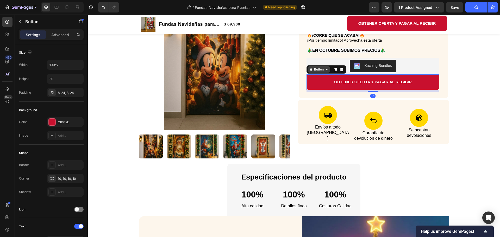
click at [315, 67] on div "Button" at bounding box center [319, 69] width 22 height 6
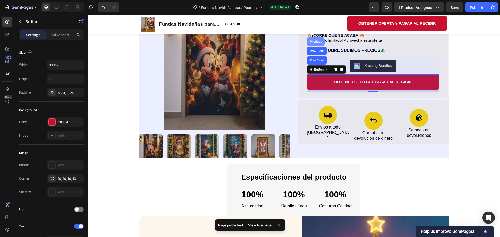
click at [315, 42] on div "Product" at bounding box center [316, 41] width 14 height 3
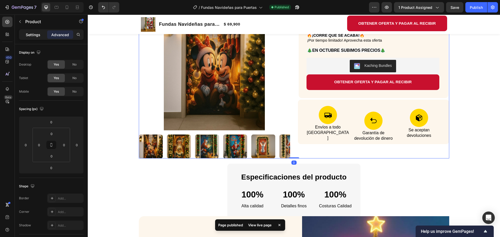
click at [29, 36] on p "Settings" at bounding box center [33, 34] width 15 height 5
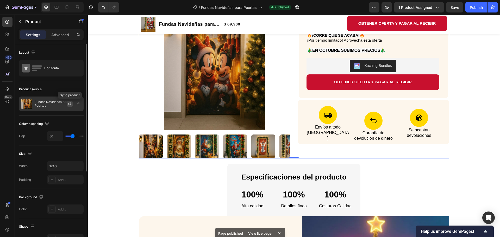
click at [68, 105] on icon "button" at bounding box center [70, 104] width 4 height 4
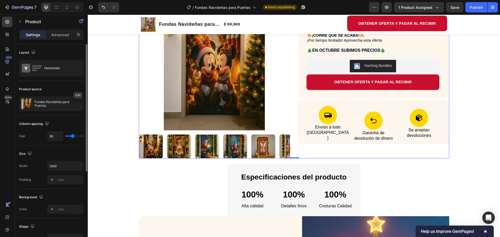
click at [0, 0] on button "button" at bounding box center [0, 0] width 0 height 0
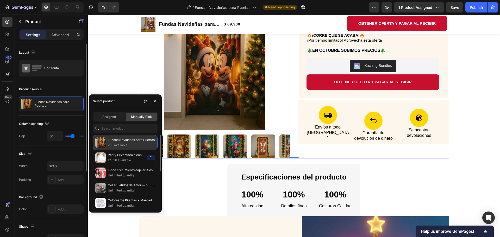
click at [133, 141] on p "Fundas Navideñas para Puertas" at bounding box center [131, 139] width 47 height 5
click at [132, 142] on p "Fundas Navideñas para Puertas" at bounding box center [131, 139] width 47 height 5
click at [111, 117] on span "Assigned" at bounding box center [109, 116] width 14 height 5
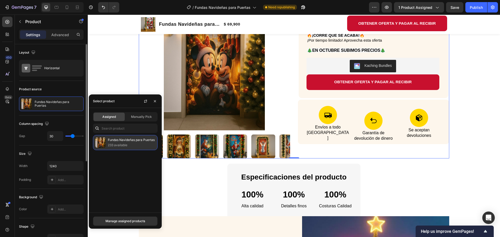
click at [119, 148] on div "Fundas Navideñas para Puertas 233 available" at bounding box center [125, 142] width 65 height 15
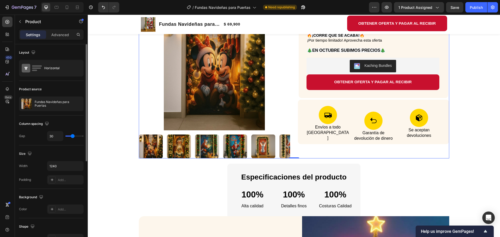
click at [71, 92] on div "Product source" at bounding box center [51, 89] width 65 height 8
click at [79, 105] on icon "button" at bounding box center [78, 104] width 4 height 4
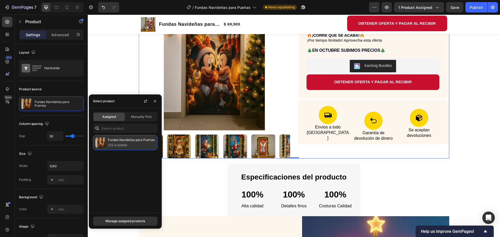
click at [106, 136] on div "Fundas Navideñas para Puertas 233 available" at bounding box center [125, 142] width 65 height 15
click at [137, 121] on div "Assigned Manually Pick" at bounding box center [125, 116] width 65 height 9
click at [137, 118] on span "Manually Pick" at bounding box center [141, 116] width 21 height 5
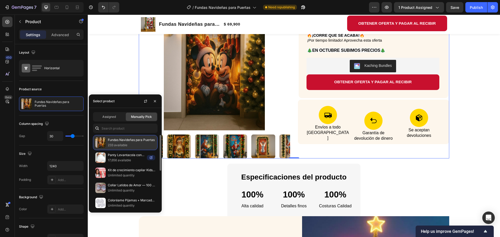
click at [132, 148] on div "Fundas Navideñas para Puertas 233 available" at bounding box center [125, 142] width 65 height 15
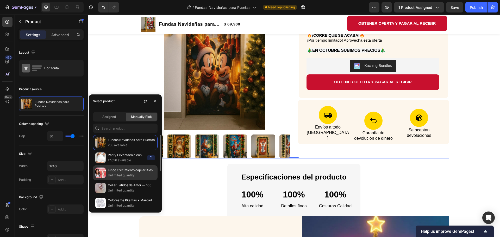
click at [124, 175] on p "Unlimited quantity" at bounding box center [131, 175] width 47 height 5
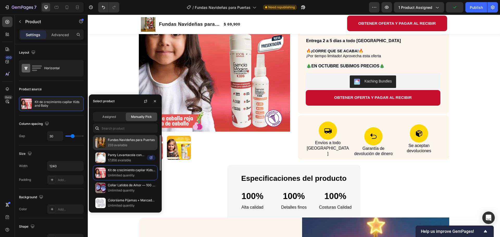
click at [115, 139] on p "Fundas Navideñas para Puertas" at bounding box center [131, 139] width 47 height 5
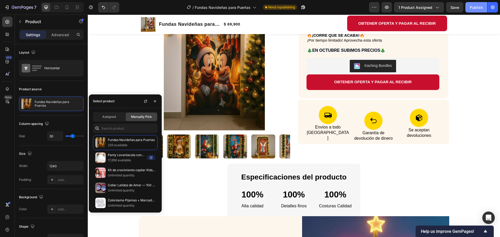
click at [477, 8] on div "Publish" at bounding box center [475, 7] width 13 height 5
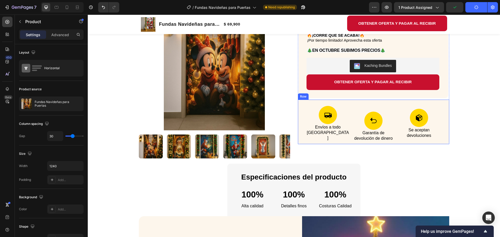
scroll to position [26, 0]
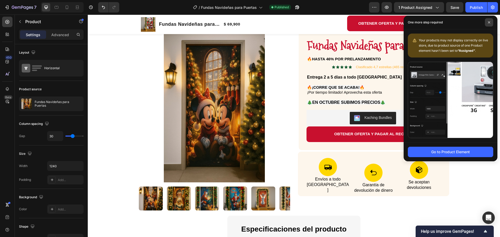
click at [489, 21] on span at bounding box center [488, 22] width 8 height 8
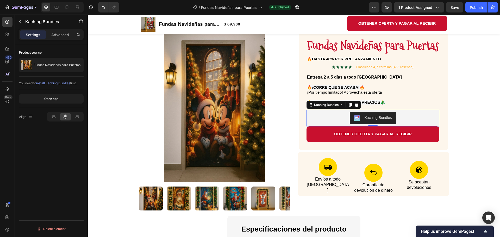
click at [382, 116] on div "Kaching Bundles" at bounding box center [377, 117] width 27 height 5
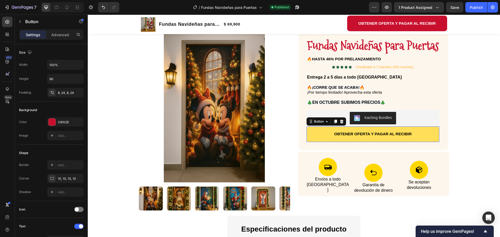
click at [322, 134] on button "OBTENER OFERTA Y PAGAR AL RECIBIR" at bounding box center [372, 134] width 133 height 16
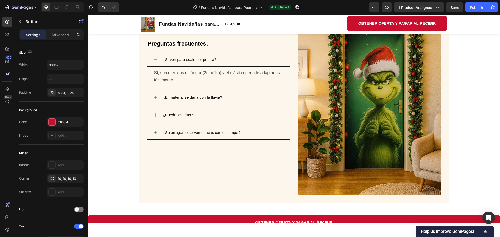
scroll to position [836, 0]
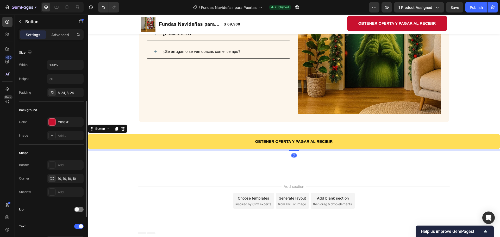
click at [330, 136] on button "OBTENER OFERTA Y PAGAR AL RECIBIR" at bounding box center [294, 142] width 412 height 16
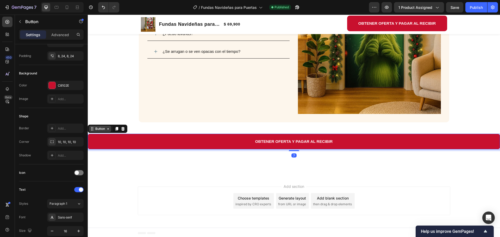
click at [100, 129] on div "Button" at bounding box center [100, 128] width 12 height 5
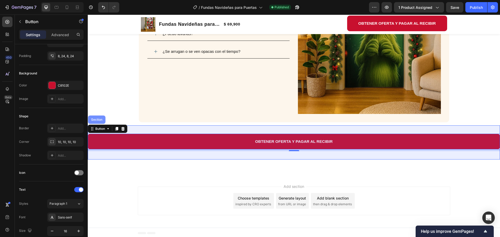
click at [98, 119] on div "Section" at bounding box center [96, 119] width 13 height 3
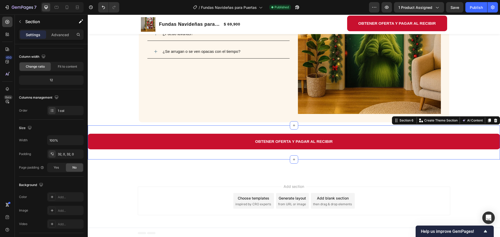
scroll to position [0, 0]
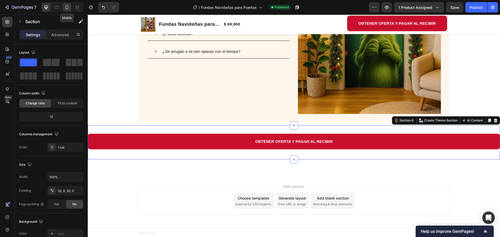
click at [67, 9] on icon at bounding box center [66, 7] width 5 height 5
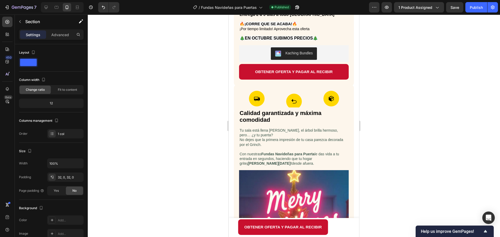
scroll to position [142, 0]
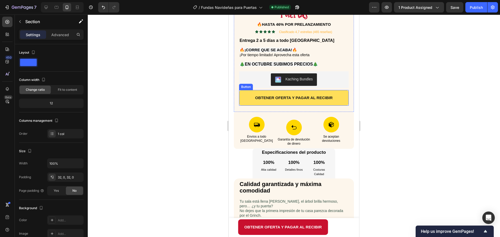
click at [247, 99] on button "OBTENER OFERTA Y PAGAR AL RECIBIR" at bounding box center [294, 98] width 110 height 16
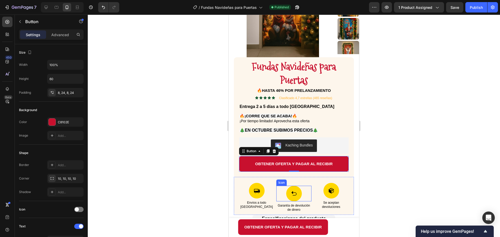
scroll to position [78, 0]
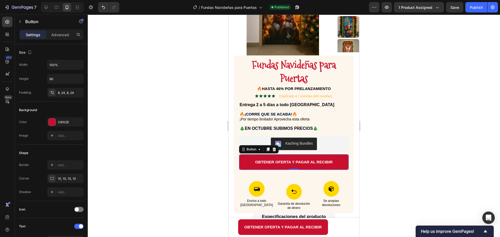
click at [386, 150] on div at bounding box center [294, 126] width 412 height 222
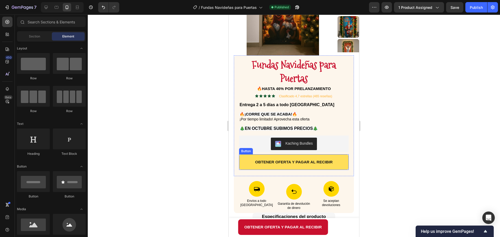
click at [323, 158] on button "OBTENER OFERTA Y PAGAR AL RECIBIR" at bounding box center [294, 162] width 110 height 16
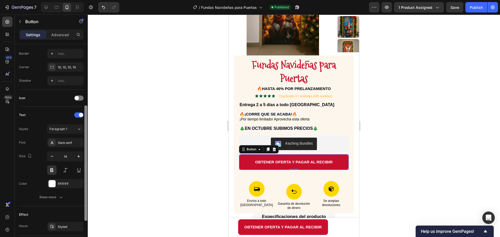
scroll to position [111, 0]
drag, startPoint x: 85, startPoint y: 126, endPoint x: 88, endPoint y: 188, distance: 61.7
click at [88, 0] on div "7 Version history / Fundas Navideñas para Puertas Published Preview 1 product a…" at bounding box center [250, 0] width 500 height 0
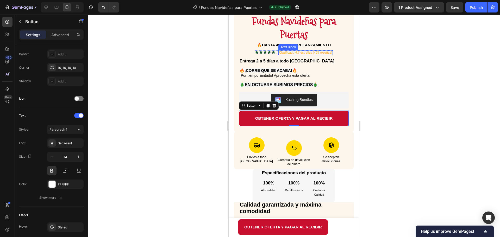
scroll to position [130, 0]
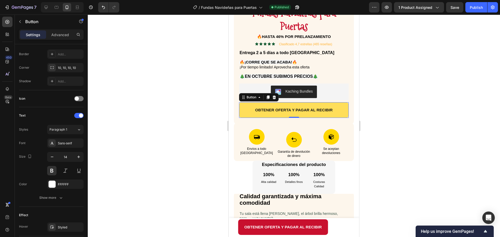
click at [319, 105] on button "OBTENER OFERTA Y PAGAR AL RECIBIR" at bounding box center [294, 110] width 110 height 16
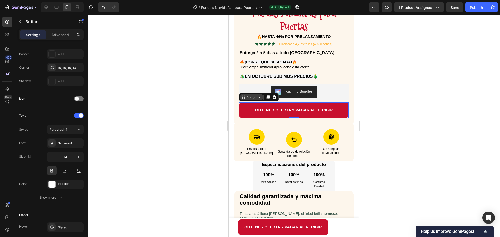
click at [251, 96] on div "Button" at bounding box center [251, 97] width 12 height 5
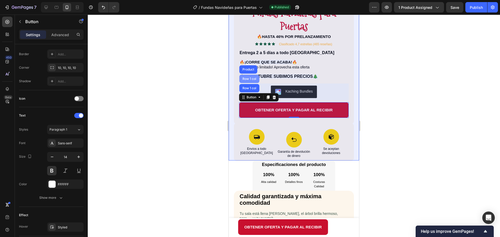
click at [255, 79] on div "Row 1 col" at bounding box center [249, 78] width 16 height 3
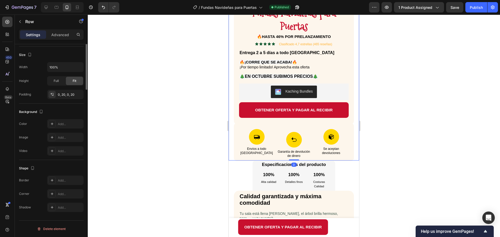
scroll to position [0, 0]
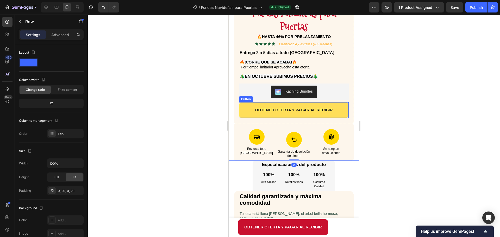
click at [260, 105] on button "OBTENER OFERTA Y PAGAR AL RECIBIR" at bounding box center [294, 110] width 110 height 16
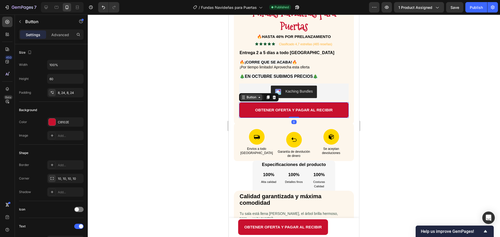
click at [255, 97] on div "Button" at bounding box center [251, 97] width 12 height 5
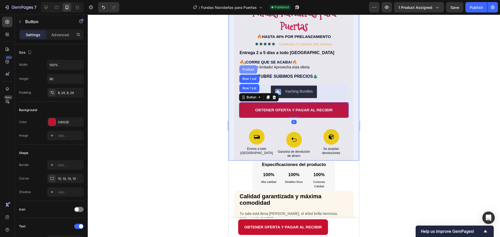
click at [251, 71] on div "Product" at bounding box center [248, 69] width 14 height 3
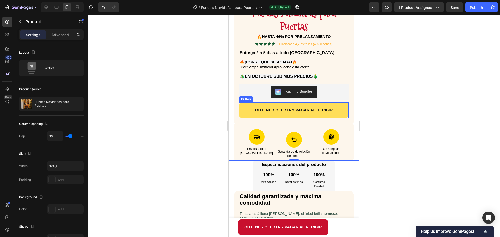
click at [325, 104] on button "OBTENER OFERTA Y PAGAR AL RECIBIR" at bounding box center [294, 110] width 110 height 16
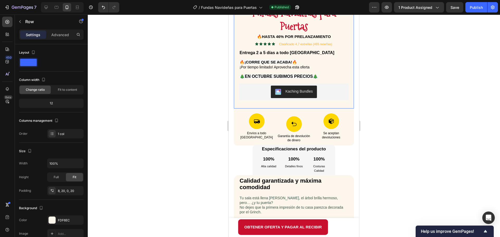
click at [318, 105] on div "Fundas Navideñas para Puertas Product Title 🔥HASTA 46% POR PRELANZAMIENTO Text …" at bounding box center [294, 55] width 120 height 105
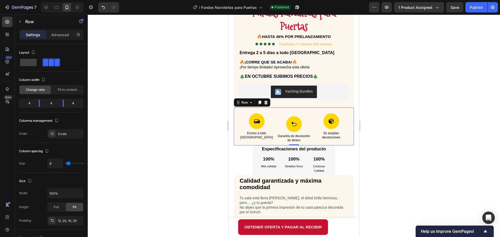
click at [318, 108] on div "Icon Envíos a todo colombia Text Block Icon Garantía de devolución de dinero Te…" at bounding box center [294, 126] width 120 height 38
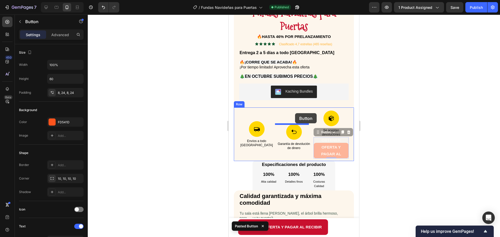
drag, startPoint x: 315, startPoint y: 132, endPoint x: 295, endPoint y: 113, distance: 27.6
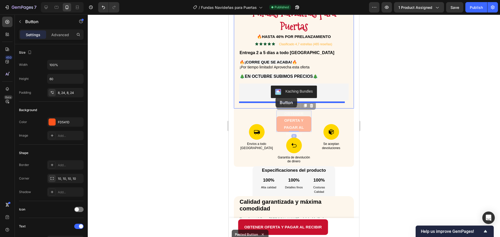
drag, startPoint x: 278, startPoint y: 104, endPoint x: 275, endPoint y: 97, distance: 7.3
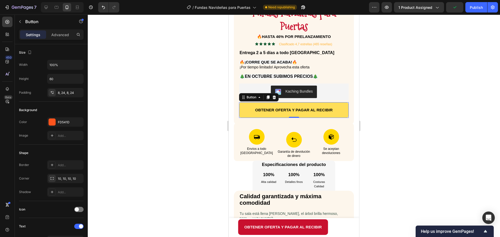
click at [246, 110] on button "OBTENER OFERTA Y PAGAR AL RECIBIR" at bounding box center [294, 110] width 110 height 16
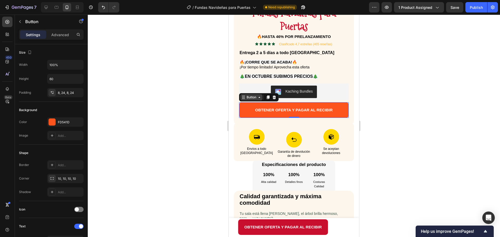
click at [249, 96] on div "Button" at bounding box center [251, 97] width 12 height 5
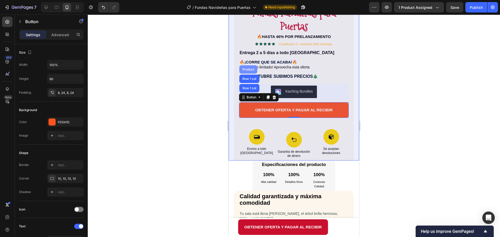
click at [246, 69] on div "Product" at bounding box center [248, 69] width 14 height 3
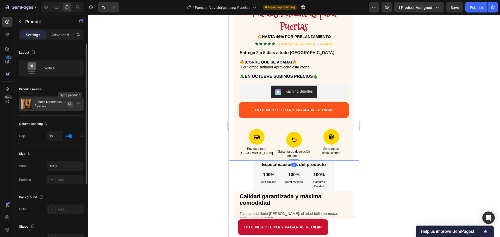
click at [68, 103] on icon "button" at bounding box center [70, 104] width 4 height 4
click at [0, 0] on icon "button" at bounding box center [0, 0] width 0 height 0
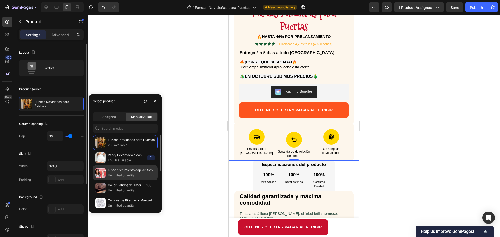
click at [120, 172] on p "Kit de crecimiento capilar Kids and Baby" at bounding box center [131, 170] width 47 height 5
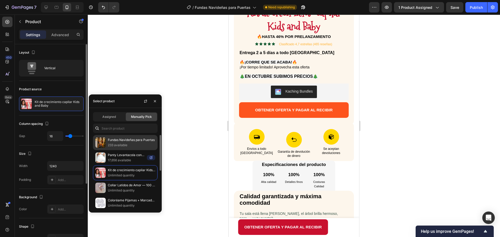
click at [117, 147] on p "233 available" at bounding box center [131, 145] width 47 height 5
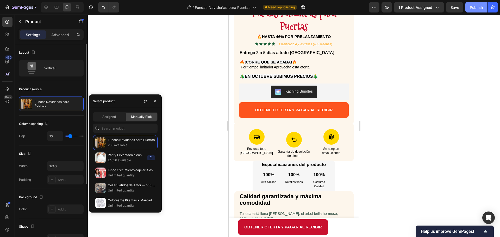
click at [474, 9] on div "Publish" at bounding box center [475, 7] width 13 height 5
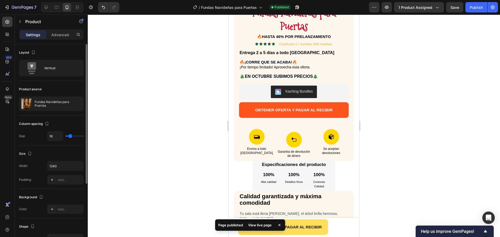
click at [241, 224] on div "Page published View live page" at bounding box center [250, 226] width 70 height 14
click at [316, 220] on button "OBTENER OFERTA Y PAGAR AL RECIBIR" at bounding box center [283, 227] width 90 height 16
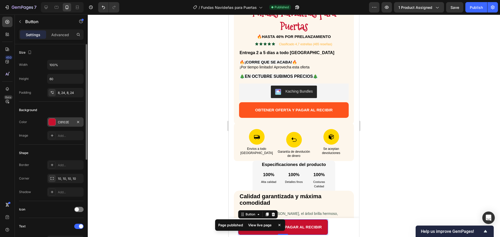
click at [71, 123] on div "C8102E" at bounding box center [65, 122] width 15 height 5
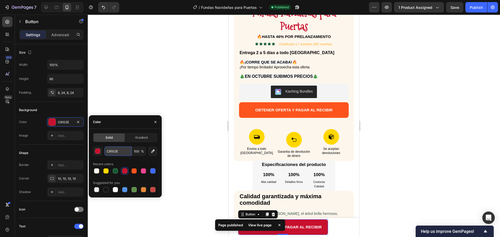
click at [120, 152] on input "C8102E" at bounding box center [117, 150] width 27 height 9
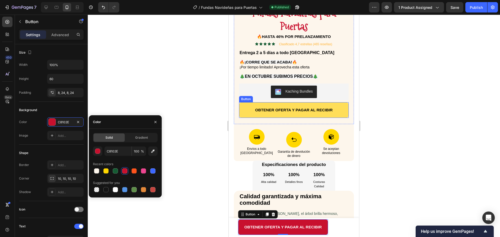
click at [291, 106] on button "OBTENER OFERTA Y PAGAR AL RECIBIR" at bounding box center [294, 110] width 110 height 16
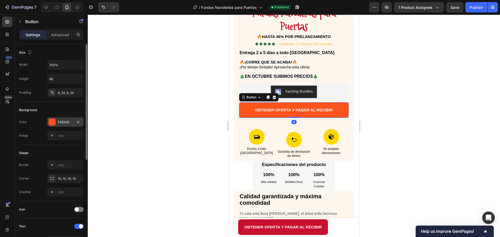
click at [62, 124] on div "FD541D" at bounding box center [65, 122] width 15 height 5
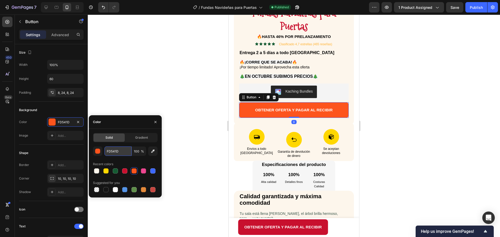
click at [111, 151] on input "FD541D" at bounding box center [117, 150] width 27 height 9
paste input "C8102E"
type input "C8102E"
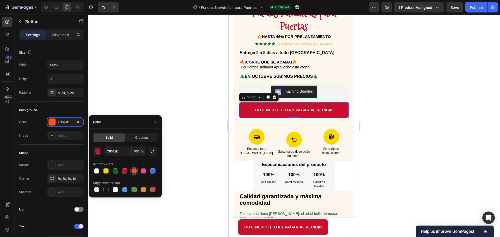
click at [171, 96] on div at bounding box center [294, 126] width 412 height 222
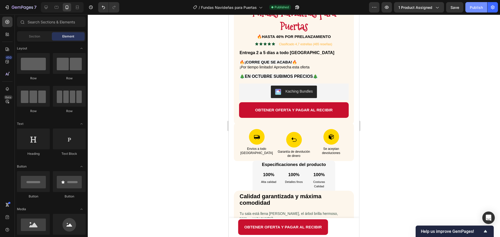
click at [472, 10] on button "Publish" at bounding box center [476, 7] width 22 height 10
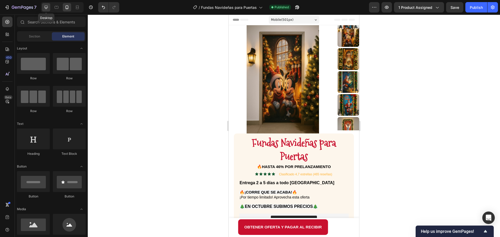
drag, startPoint x: 47, startPoint y: 6, endPoint x: 37, endPoint y: 41, distance: 35.9
click at [47, 6] on icon at bounding box center [45, 7] width 3 height 3
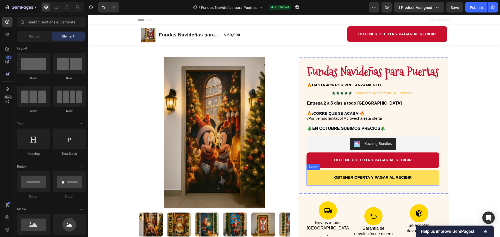
click at [316, 181] on button "OBTENER OFERTA Y PAGAR AL RECIBIR" at bounding box center [372, 178] width 133 height 16
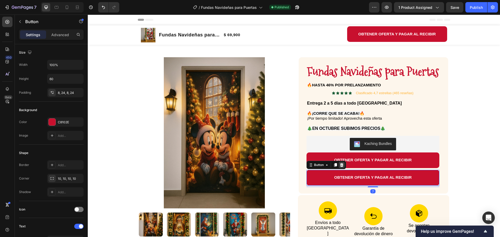
click at [340, 163] on icon at bounding box center [341, 165] width 3 height 4
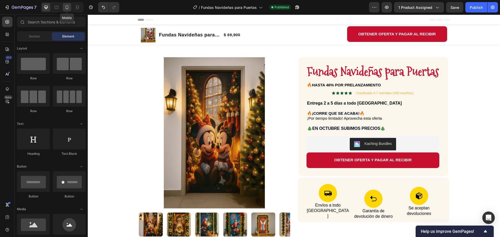
click at [63, 8] on div at bounding box center [67, 7] width 8 height 8
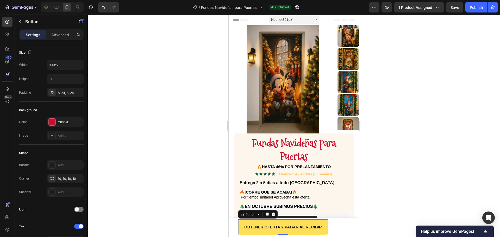
click at [248, 221] on button "OBTENER OFERTA Y PAGAR AL RECIBIR" at bounding box center [283, 227] width 90 height 16
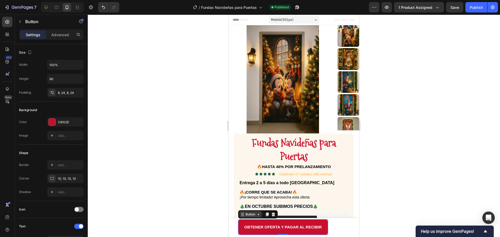
click at [251, 214] on div "Button" at bounding box center [250, 214] width 12 height 5
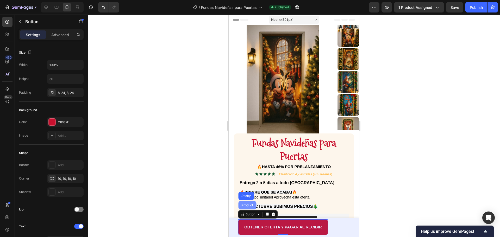
click at [247, 205] on div "Product" at bounding box center [247, 205] width 14 height 3
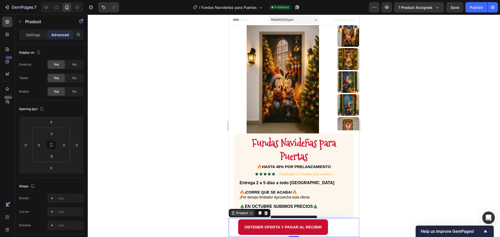
click at [245, 212] on div "Product" at bounding box center [242, 213] width 14 height 5
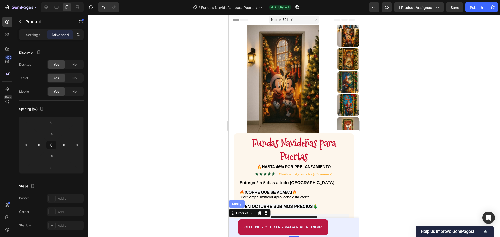
click at [236, 202] on div "Sticky" at bounding box center [236, 203] width 11 height 3
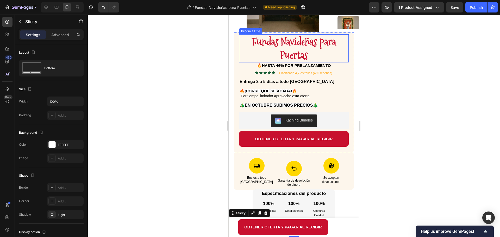
scroll to position [104, 0]
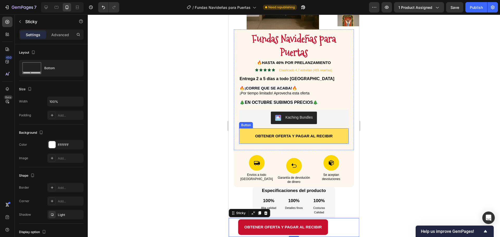
click at [246, 133] on button "OBTENER OFERTA Y PAGAR AL RECIBIR" at bounding box center [294, 136] width 110 height 16
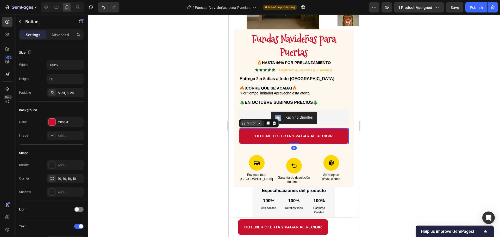
click at [248, 122] on div "Button" at bounding box center [251, 123] width 12 height 5
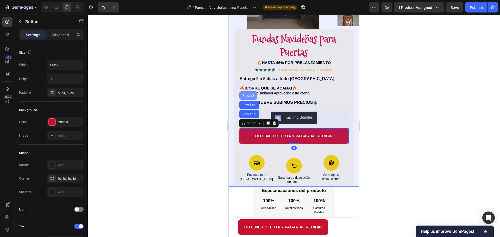
click at [248, 92] on div "Product" at bounding box center [248, 95] width 18 height 8
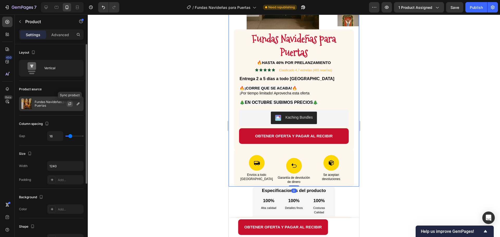
click at [69, 103] on icon "button" at bounding box center [69, 103] width 3 height 2
click at [78, 102] on icon "button" at bounding box center [78, 104] width 4 height 4
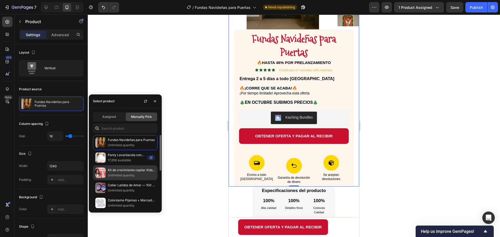
click at [111, 175] on p "Unlimited quantity" at bounding box center [131, 175] width 47 height 5
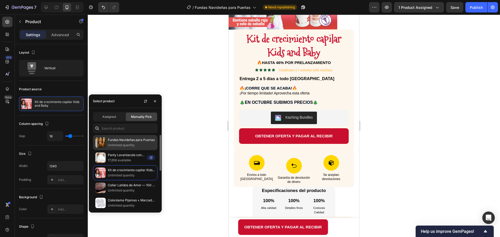
click at [112, 145] on p "Unlimited quantity" at bounding box center [131, 145] width 47 height 5
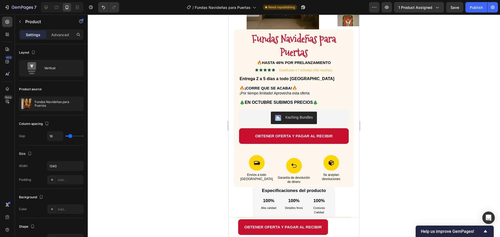
click at [406, 83] on div at bounding box center [294, 126] width 412 height 222
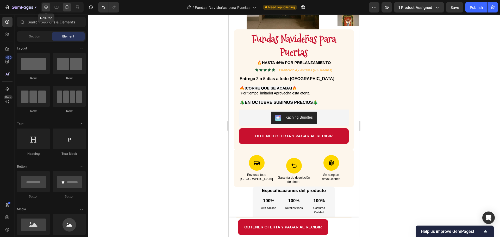
click at [46, 7] on icon at bounding box center [45, 7] width 5 height 5
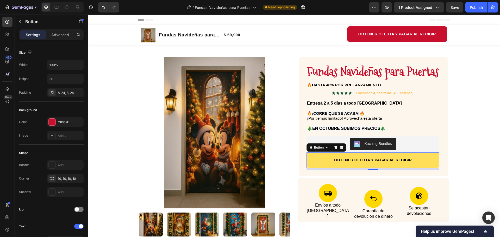
click at [312, 159] on button "OBTENER OFERTA Y PAGAR AL RECIBIR" at bounding box center [372, 160] width 133 height 16
click at [313, 159] on button "OBTENER OFERTA Y PAGAR AL RECIBIR" at bounding box center [372, 160] width 133 height 16
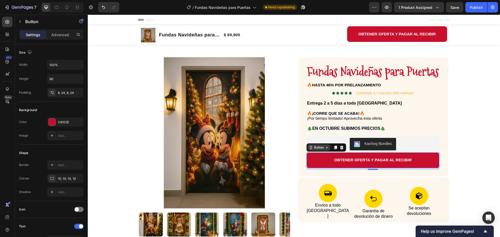
click at [316, 147] on div "Button" at bounding box center [319, 147] width 12 height 5
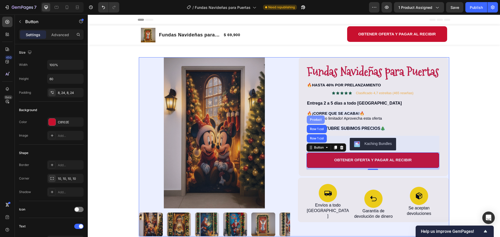
click at [314, 117] on div "Product" at bounding box center [316, 120] width 18 height 8
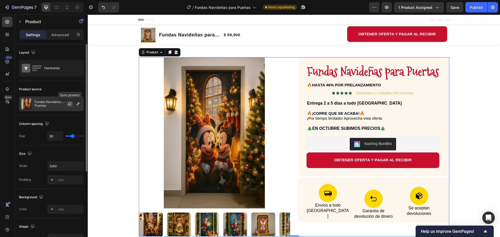
click at [72, 103] on icon "button" at bounding box center [70, 104] width 4 height 4
click at [77, 104] on icon "button" at bounding box center [78, 104] width 3 height 3
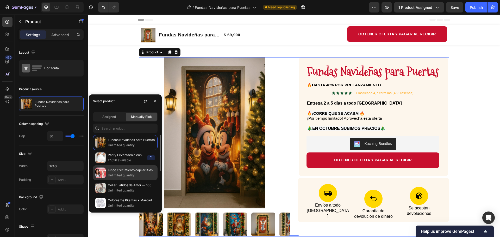
click at [108, 175] on p "Unlimited quantity" at bounding box center [131, 175] width 47 height 5
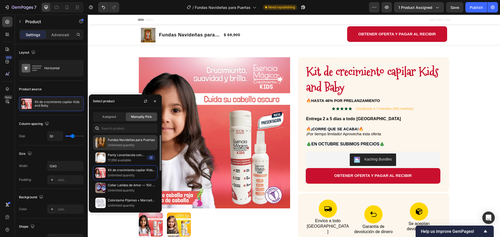
click at [115, 141] on p "Fundas Navideñas para Puertas" at bounding box center [131, 139] width 47 height 5
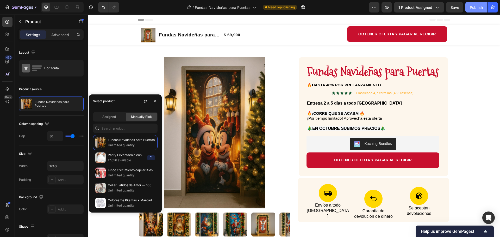
click at [483, 7] on button "Publish" at bounding box center [476, 7] width 22 height 10
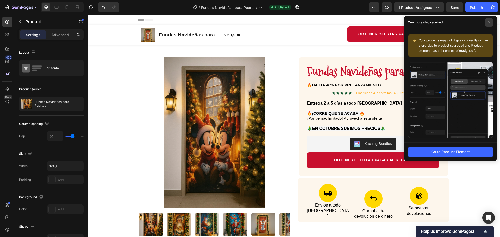
click at [489, 22] on icon at bounding box center [489, 22] width 2 height 2
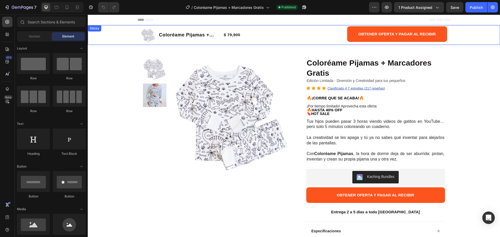
click at [109, 32] on div "Product Images Coloréame Pijamas + Marcadores Gratis Product Title $ 79,900 Pro…" at bounding box center [294, 35] width 412 height 20
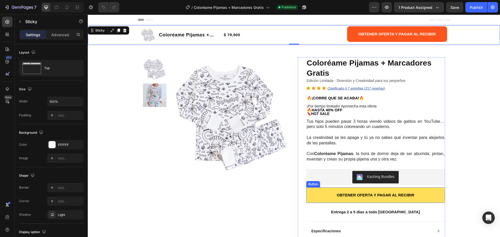
click at [322, 193] on button "OBTENER OFERTA Y PAGAR AL RECIBIR" at bounding box center [375, 195] width 139 height 16
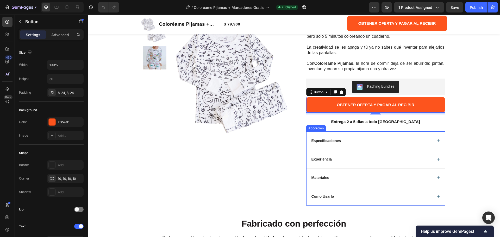
scroll to position [78, 0]
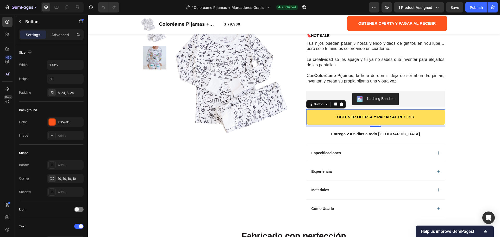
click at [412, 112] on button "OBTENER OFERTA Y PAGAR AL RECIBIR" at bounding box center [375, 117] width 139 height 16
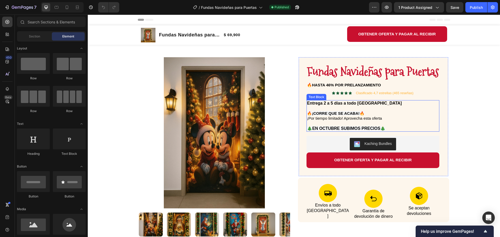
click at [378, 105] on p "Entrega 2 a 5 días a todo [GEOGRAPHIC_DATA]" at bounding box center [373, 103] width 132 height 5
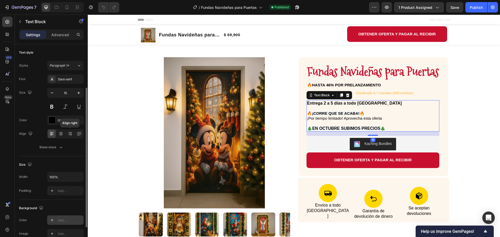
scroll to position [101, 0]
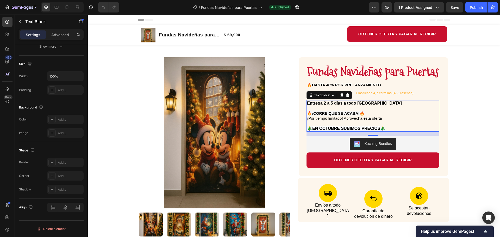
click at [362, 126] on p "🎄EN OCTUBRE SUBIMOS PRECIOS🎄" at bounding box center [373, 128] width 132 height 5
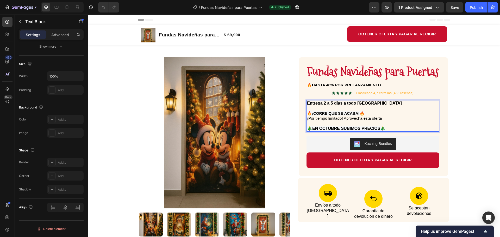
click at [362, 126] on p "🎄EN OCTUBRE SUBIMOS PRECIOS🎄" at bounding box center [373, 128] width 132 height 5
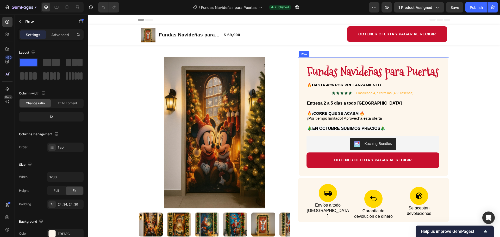
click at [443, 81] on div "Fundas Navideñas para Puertas Product Title 🔥HASTA 46% POR PRELANZAMIENTO Text …" at bounding box center [372, 116] width 149 height 119
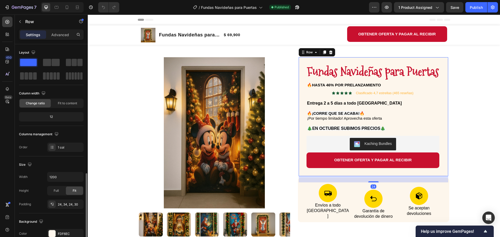
scroll to position [78, 0]
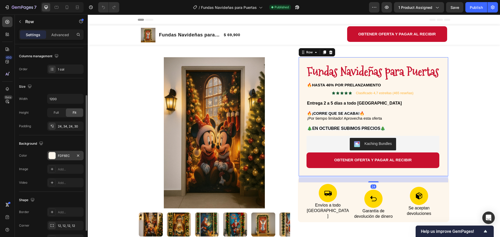
click at [52, 154] on div at bounding box center [52, 155] width 7 height 7
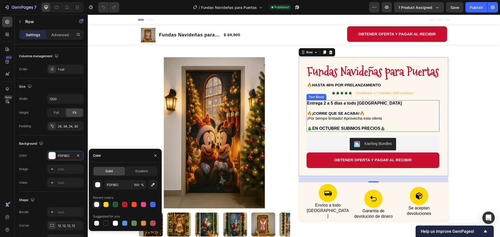
click at [344, 114] on strong "🔥¡CORRE QUE SE ACABA!🔥" at bounding box center [336, 113] width 58 height 4
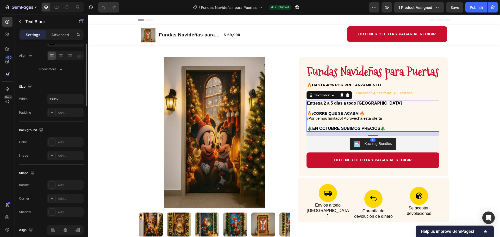
scroll to position [0, 0]
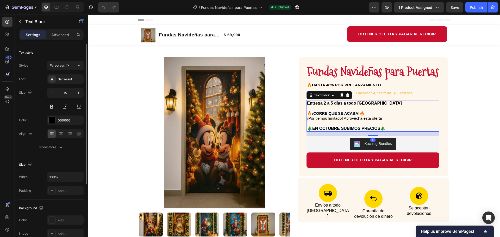
click at [344, 114] on strong "🔥¡CORRE QUE SE ACABA!🔥" at bounding box center [336, 113] width 58 height 4
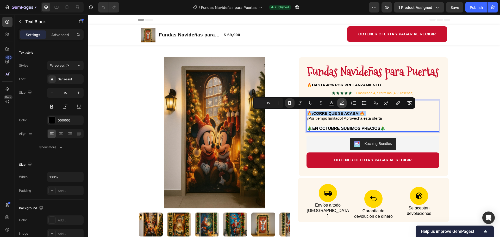
click at [341, 103] on icon "Editor contextual toolbar" at bounding box center [341, 102] width 5 height 5
type input "F6F6F6"
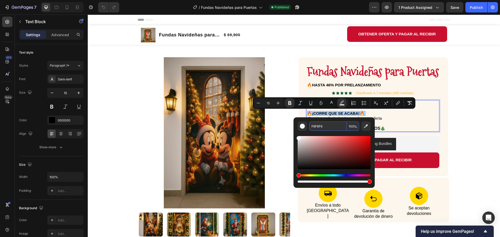
click at [321, 125] on input "F6F6F6" at bounding box center [327, 126] width 37 height 9
paste input "DF6EC"
type input "FDF6EC"
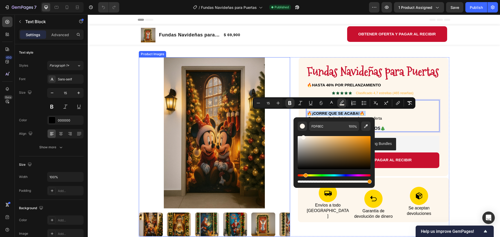
click at [282, 129] on img at bounding box center [214, 132] width 151 height 151
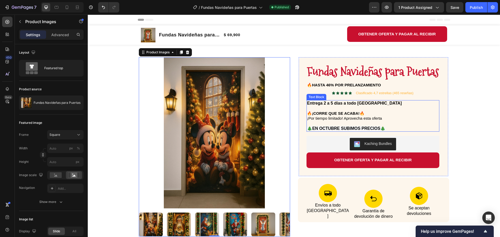
click at [358, 127] on strong "🎄EN OCTUBRE SUBIMOS PRECIOS🎄" at bounding box center [346, 128] width 78 height 4
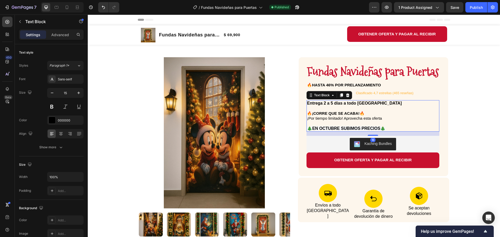
click at [358, 127] on strong "🎄EN OCTUBRE SUBIMOS PRECIOS🎄" at bounding box center [346, 128] width 78 height 4
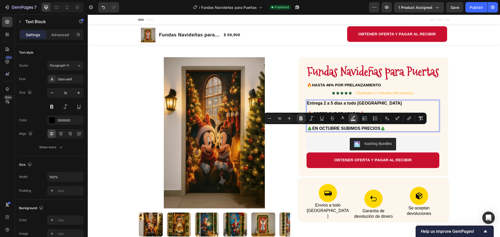
click at [352, 119] on icon "Editor contextual toolbar" at bounding box center [353, 117] width 4 height 3
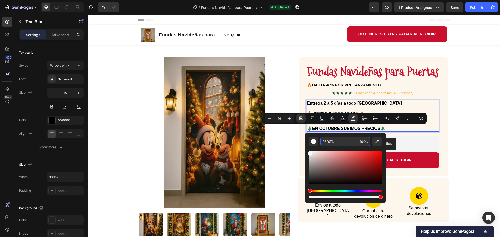
click at [326, 141] on input "F6F6F6" at bounding box center [338, 141] width 37 height 9
paste input "DF6EC"
type input "FDF6EC"
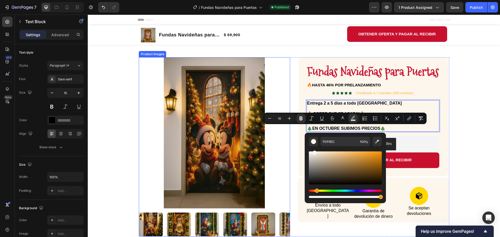
click at [280, 150] on img at bounding box center [214, 132] width 151 height 151
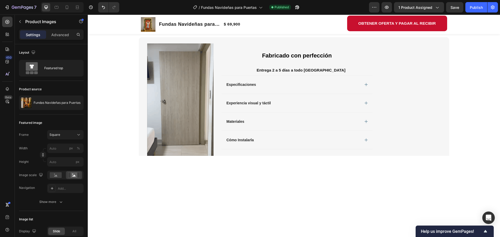
scroll to position [338, 0]
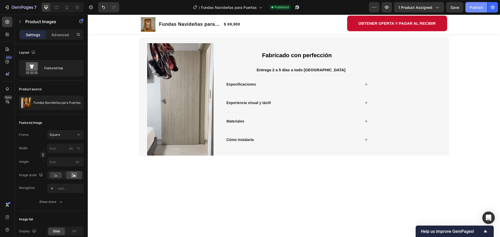
click at [480, 8] on div "Publish" at bounding box center [475, 7] width 13 height 5
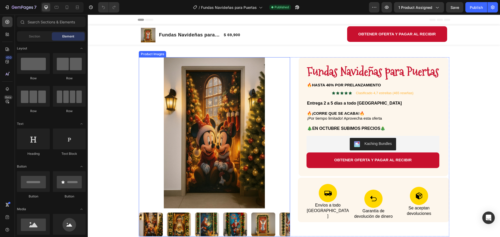
click at [209, 224] on img at bounding box center [207, 225] width 24 height 24
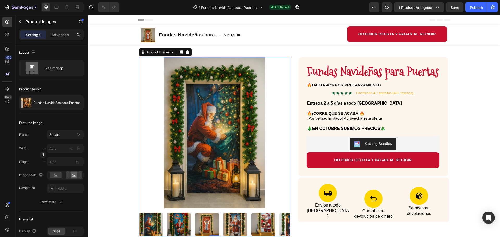
click at [209, 224] on img at bounding box center [207, 225] width 24 height 24
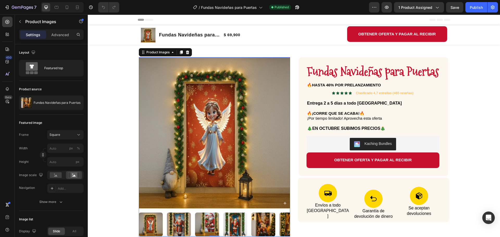
click at [209, 224] on img at bounding box center [207, 225] width 24 height 24
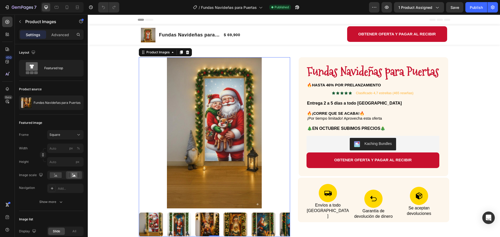
click at [209, 224] on img at bounding box center [207, 225] width 24 height 24
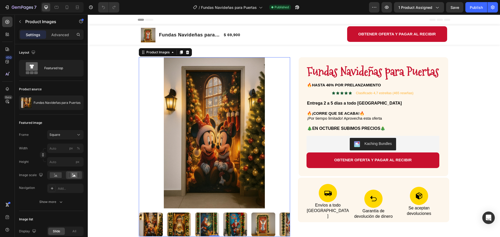
click at [209, 224] on div at bounding box center [214, 225] width 151 height 24
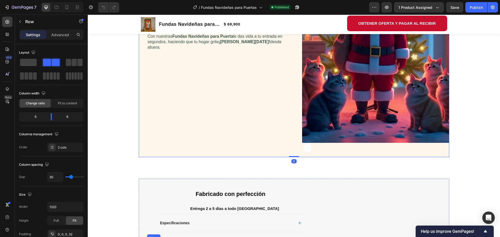
scroll to position [450, 0]
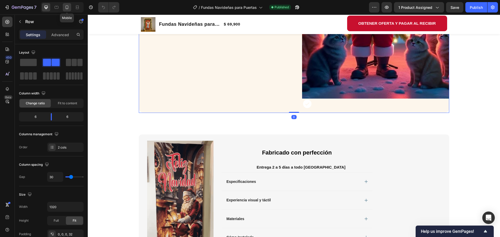
click at [69, 5] on icon at bounding box center [66, 7] width 5 height 5
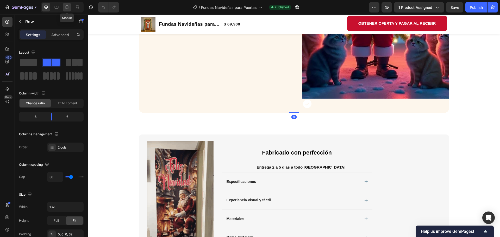
type input "0"
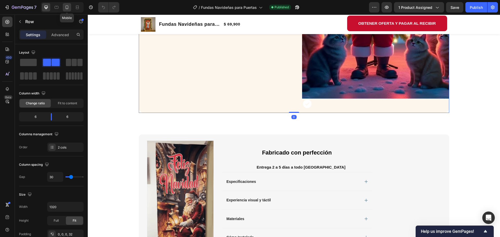
type input "0"
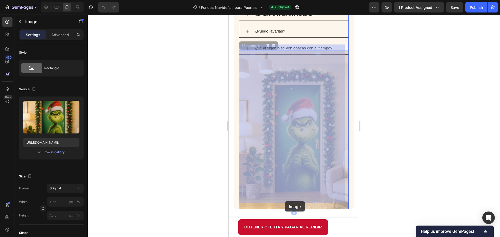
scroll to position [928, 0]
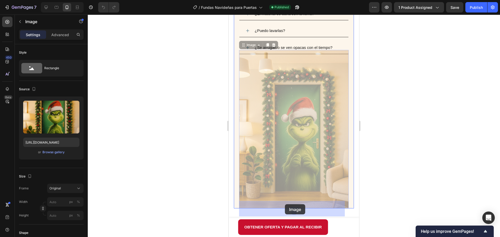
drag, startPoint x: 287, startPoint y: 148, endPoint x: 285, endPoint y: 204, distance: 56.8
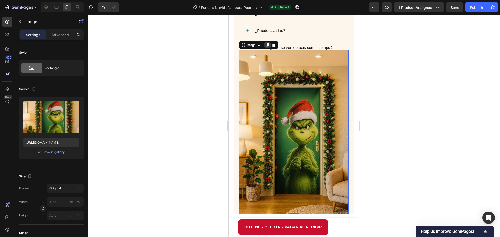
click at [267, 44] on icon at bounding box center [267, 45] width 3 height 4
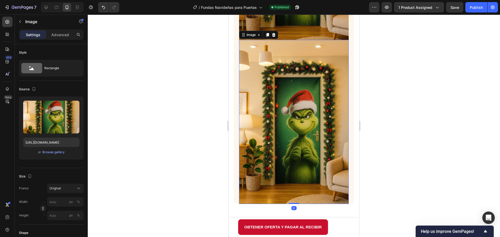
scroll to position [1097, 0]
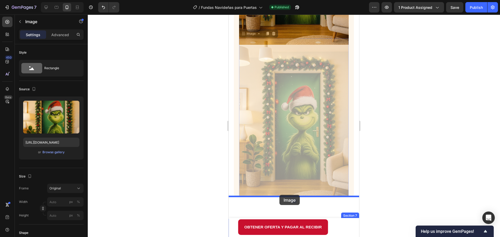
drag, startPoint x: 281, startPoint y: 82, endPoint x: 279, endPoint y: 195, distance: 112.9
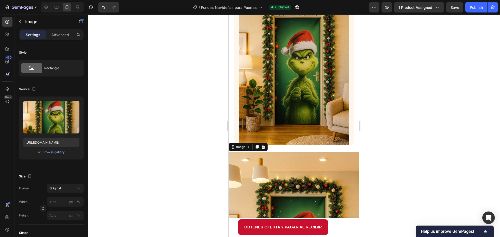
scroll to position [993, 0]
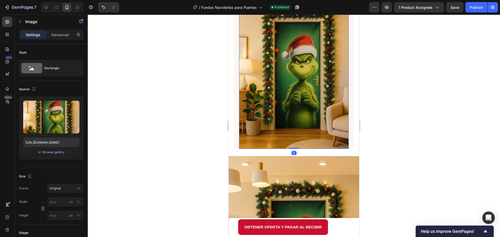
click at [284, 89] on img at bounding box center [294, 66] width 110 height 164
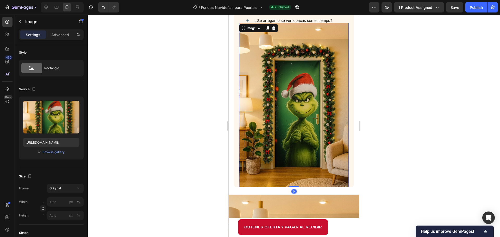
scroll to position [915, 0]
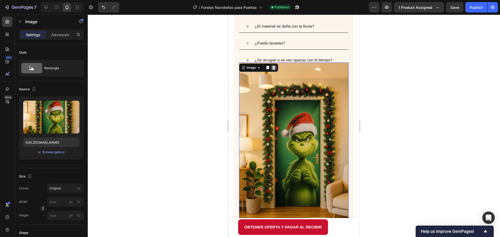
click at [275, 66] on icon at bounding box center [273, 68] width 4 height 4
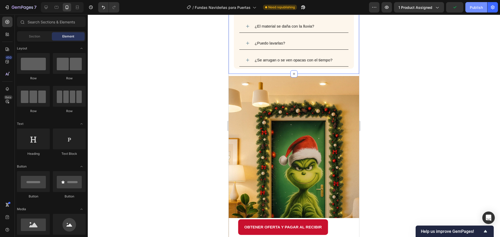
click at [472, 9] on div "Publish" at bounding box center [475, 7] width 13 height 5
